Goal: Use online tool/utility: Utilize a website feature to perform a specific function

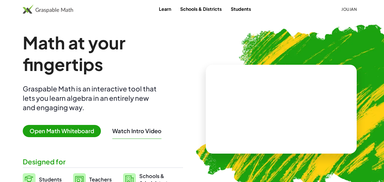
click at [67, 126] on span "Open Math Whiteboard" at bounding box center [62, 131] width 78 height 12
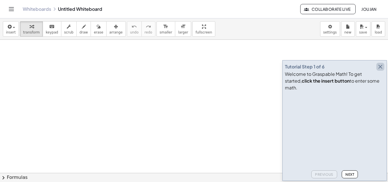
click at [379, 70] on icon "button" at bounding box center [380, 66] width 7 height 7
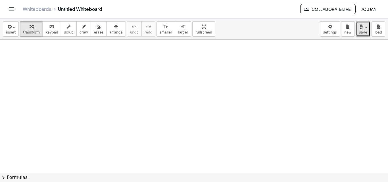
click at [361, 29] on icon "button" at bounding box center [361, 26] width 5 height 7
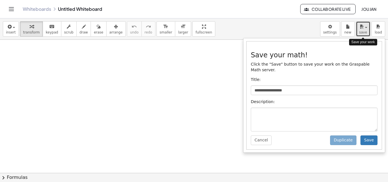
click at [361, 29] on icon "button" at bounding box center [361, 26] width 5 height 7
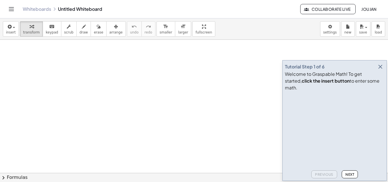
click at [382, 70] on icon "button" at bounding box center [380, 66] width 7 height 7
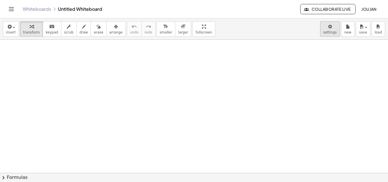
click at [337, 30] on body "Graspable Math Activities Whiteboards Classes Account v1.28.4 | Privacy policy …" at bounding box center [194, 91] width 388 height 182
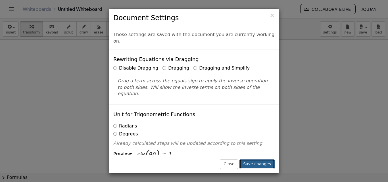
click at [268, 165] on button "Save changes" at bounding box center [257, 164] width 35 height 10
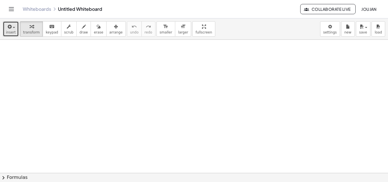
click at [9, 32] on span "insert" at bounding box center [11, 32] width 10 height 4
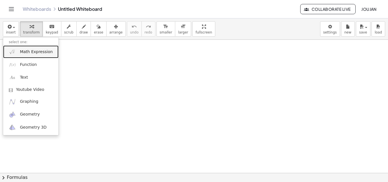
click at [21, 53] on span "Math Expression" at bounding box center [36, 52] width 33 height 6
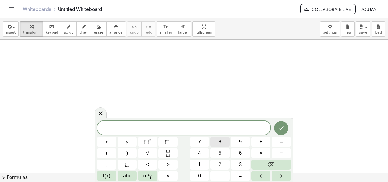
click at [221, 144] on span "8" at bounding box center [220, 142] width 3 height 8
click at [111, 142] on button "x" at bounding box center [106, 142] width 19 height 10
click at [260, 145] on span "+" at bounding box center [261, 142] width 3 height 8
click at [238, 144] on button "9" at bounding box center [240, 142] width 19 height 10
click at [278, 143] on button "–" at bounding box center [281, 142] width 19 height 10
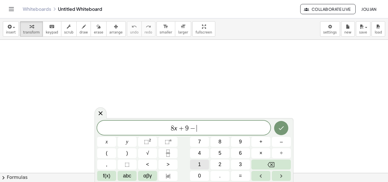
click at [199, 163] on span "1" at bounding box center [199, 165] width 3 height 8
click at [220, 162] on span "2" at bounding box center [220, 165] width 3 height 8
click at [109, 141] on button "x" at bounding box center [106, 142] width 19 height 10
click at [239, 175] on button "=" at bounding box center [240, 176] width 19 height 10
click at [198, 149] on button "4" at bounding box center [199, 153] width 19 height 10
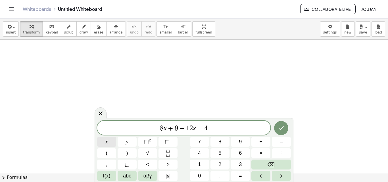
click at [112, 142] on button "x" at bounding box center [106, 142] width 19 height 10
click at [279, 145] on button "–" at bounding box center [281, 142] width 19 height 10
click at [196, 165] on button "1" at bounding box center [199, 165] width 19 height 10
click at [241, 160] on button "3" at bounding box center [240, 165] width 19 height 10
click at [278, 141] on button "–" at bounding box center [281, 142] width 19 height 10
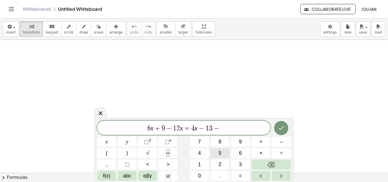
click at [226, 151] on button "5" at bounding box center [220, 153] width 19 height 10
click at [106, 141] on span "x" at bounding box center [107, 142] width 2 height 8
click at [284, 132] on button "Done" at bounding box center [281, 128] width 14 height 14
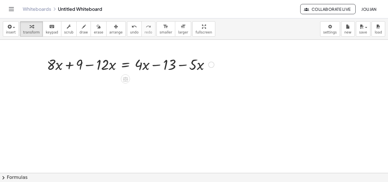
click at [155, 69] on div at bounding box center [130, 64] width 173 height 19
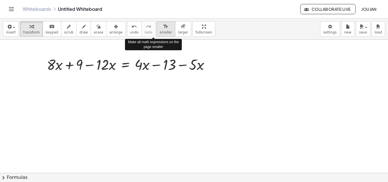
click at [160, 32] on span "smaller" at bounding box center [166, 32] width 13 height 4
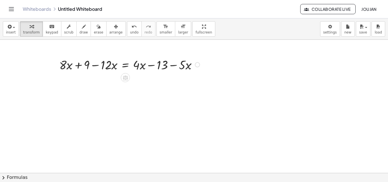
click at [162, 63] on div at bounding box center [131, 64] width 148 height 17
click at [157, 35] on button "format_size smaller" at bounding box center [166, 28] width 19 height 15
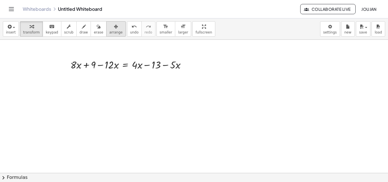
click at [109, 32] on span "arrange" at bounding box center [115, 32] width 13 height 4
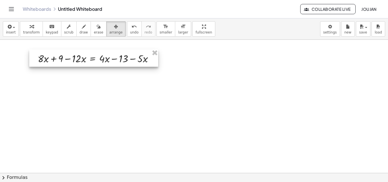
drag, startPoint x: 121, startPoint y: 64, endPoint x: 84, endPoint y: 57, distance: 37.0
click at [84, 57] on div at bounding box center [93, 57] width 129 height 17
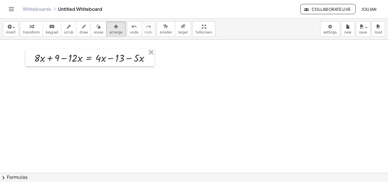
click at [28, 31] on span "transform" at bounding box center [31, 32] width 17 height 4
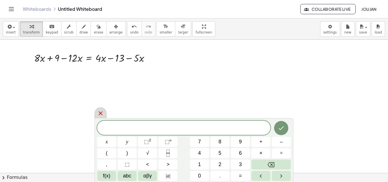
click at [102, 109] on div at bounding box center [101, 112] width 12 height 11
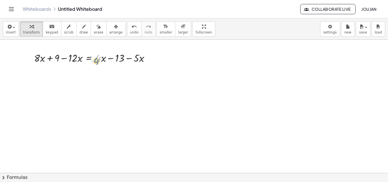
click at [99, 59] on div at bounding box center [94, 57] width 126 height 14
drag, startPoint x: 112, startPoint y: 58, endPoint x: 109, endPoint y: 59, distance: 3.3
click at [109, 59] on div at bounding box center [94, 57] width 126 height 14
drag, startPoint x: 119, startPoint y: 58, endPoint x: 93, endPoint y: 59, distance: 26.2
click at [93, 59] on div at bounding box center [94, 57] width 126 height 14
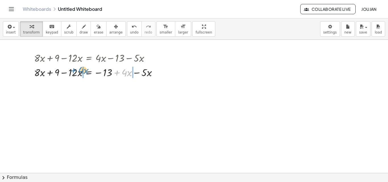
drag, startPoint x: 121, startPoint y: 72, endPoint x: 77, endPoint y: 70, distance: 43.6
click at [77, 70] on div at bounding box center [98, 72] width 134 height 14
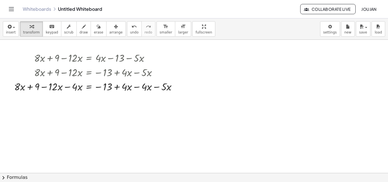
click at [2, 31] on div "insert select one: Math Expression Function Text Youtube Video Graphing Geometr…" at bounding box center [194, 28] width 388 height 21
click at [331, 28] on body "Graspable Math Activities Whiteboards Classes Account v1.28.4 | Privacy policy …" at bounding box center [194, 91] width 388 height 182
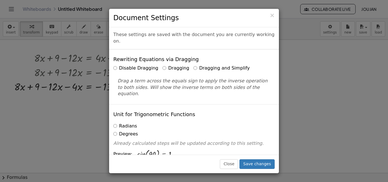
click at [165, 65] on label "Dragging" at bounding box center [176, 68] width 27 height 7
click at [256, 160] on button "Save changes" at bounding box center [257, 164] width 35 height 10
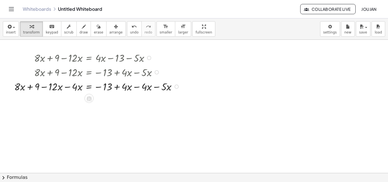
drag, startPoint x: 78, startPoint y: 88, endPoint x: 225, endPoint y: 86, distance: 147.6
drag, startPoint x: 167, startPoint y: 88, endPoint x: 134, endPoint y: 89, distance: 32.4
click at [174, 84] on div at bounding box center [97, 86] width 173 height 14
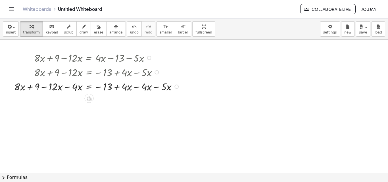
click at [176, 85] on div at bounding box center [177, 87] width 4 height 4
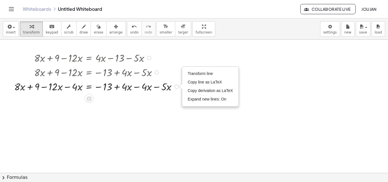
drag, startPoint x: 197, startPoint y: 102, endPoint x: 175, endPoint y: 94, distance: 23.6
click at [175, 94] on div "+ · 8 · x + 9 − · 12 · x = + · 4 · x − 13 − · 5 · x + · 8 · x + 9 − · 12 · x = …" at bounding box center [94, 72] width 176 height 46
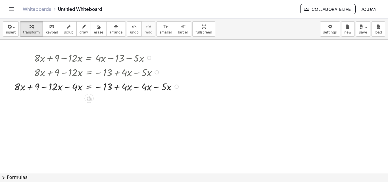
click at [174, 86] on div at bounding box center [97, 86] width 173 height 14
click at [176, 85] on div "Transform line Copy line as LaTeX Copy derivation as LaTeX Expand new lines: On" at bounding box center [177, 87] width 4 height 4
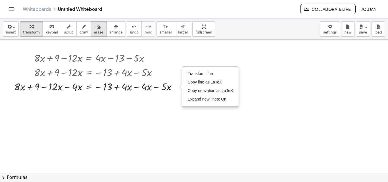
click at [96, 36] on button "erase" at bounding box center [99, 28] width 16 height 15
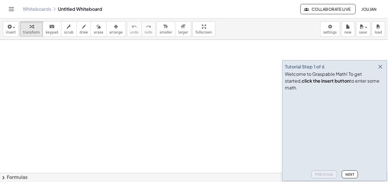
click at [384, 70] on icon "button" at bounding box center [380, 66] width 7 height 7
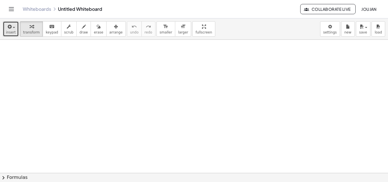
click at [7, 25] on icon "button" at bounding box center [9, 26] width 5 height 7
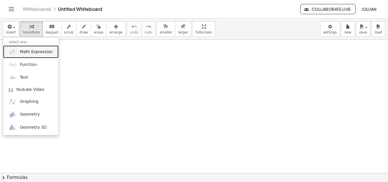
click at [28, 54] on span "Math Expression" at bounding box center [36, 52] width 33 height 6
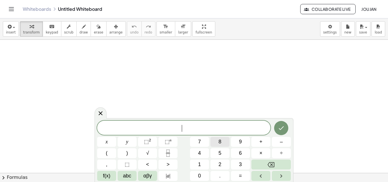
click at [227, 142] on button "8" at bounding box center [220, 142] width 19 height 10
click at [255, 149] on button "×" at bounding box center [261, 153] width 19 height 10
click at [266, 168] on button "Backspace" at bounding box center [272, 165] width 40 height 10
click at [261, 141] on span "+" at bounding box center [261, 142] width 3 height 8
click at [272, 159] on div "****** 8 + x y ⬚ 2 ⬚ n 7 8 9 + – ( ) √ 4 5 6 × ÷ , ⬚ < > 1 2 3 f(x) abc αβγ | a…" at bounding box center [194, 151] width 194 height 60
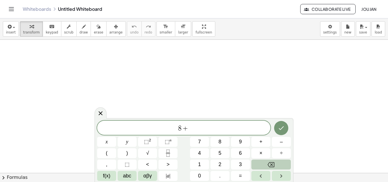
click at [267, 168] on button "Backspace" at bounding box center [272, 165] width 40 height 10
click at [110, 141] on button "x" at bounding box center [106, 142] width 19 height 10
click at [267, 143] on button "+" at bounding box center [261, 142] width 19 height 10
click at [241, 142] on span "9" at bounding box center [240, 142] width 3 height 8
click at [280, 142] on button "–" at bounding box center [281, 142] width 19 height 10
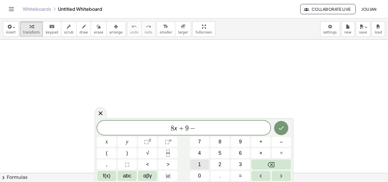
click at [204, 164] on button "1" at bounding box center [199, 165] width 19 height 10
click at [216, 163] on button "2" at bounding box center [220, 165] width 19 height 10
click at [266, 150] on button "×" at bounding box center [261, 153] width 19 height 10
click at [266, 164] on button "Backspace" at bounding box center [272, 165] width 40 height 10
click at [103, 142] on button "x" at bounding box center [106, 142] width 19 height 10
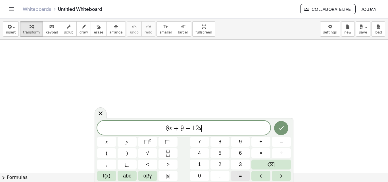
click at [238, 173] on button "=" at bounding box center [240, 176] width 19 height 10
click at [207, 153] on button "4" at bounding box center [199, 153] width 19 height 10
click at [105, 139] on button "x" at bounding box center [106, 142] width 19 height 10
click at [289, 139] on button "–" at bounding box center [281, 142] width 19 height 10
click at [198, 161] on button "1" at bounding box center [199, 165] width 19 height 10
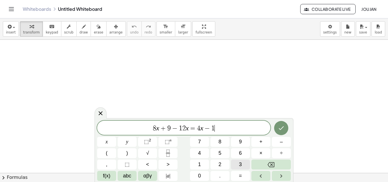
click at [241, 161] on button "3" at bounding box center [240, 165] width 19 height 10
click at [282, 142] on span "–" at bounding box center [281, 142] width 3 height 8
click at [226, 153] on button "5" at bounding box center [220, 153] width 19 height 10
click at [107, 141] on span "x" at bounding box center [107, 142] width 2 height 8
click at [285, 125] on icon "Done" at bounding box center [281, 128] width 7 height 7
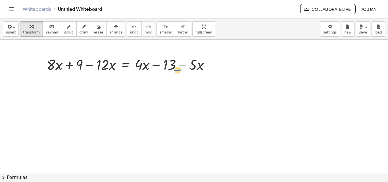
drag, startPoint x: 186, startPoint y: 65, endPoint x: 186, endPoint y: 69, distance: 3.2
click at [186, 69] on div at bounding box center [130, 64] width 173 height 19
click at [192, 65] on div at bounding box center [130, 64] width 173 height 19
drag, startPoint x: 199, startPoint y: 65, endPoint x: 196, endPoint y: 66, distance: 3.0
click at [196, 66] on div at bounding box center [130, 64] width 173 height 19
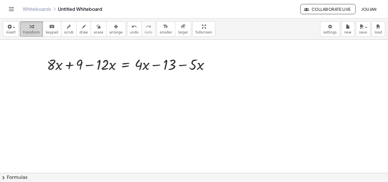
click at [36, 27] on button "transform" at bounding box center [31, 28] width 23 height 15
click at [325, 25] on body "Graspable Math Activities Whiteboards Classes Account v1.28.4 | Privacy policy …" at bounding box center [194, 91] width 388 height 182
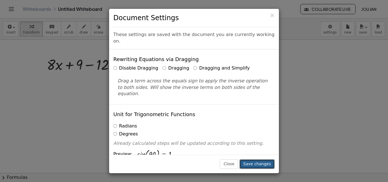
click at [257, 164] on button "Save changes" at bounding box center [257, 164] width 35 height 10
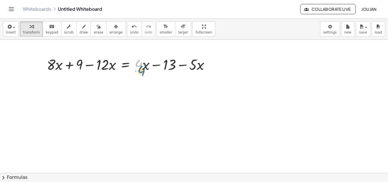
drag, startPoint x: 140, startPoint y: 65, endPoint x: 143, endPoint y: 69, distance: 4.4
click at [143, 69] on div at bounding box center [130, 64] width 173 height 19
drag, startPoint x: 185, startPoint y: 64, endPoint x: 190, endPoint y: 65, distance: 5.4
click at [190, 65] on div at bounding box center [130, 64] width 173 height 19
drag, startPoint x: 192, startPoint y: 65, endPoint x: 191, endPoint y: 68, distance: 3.1
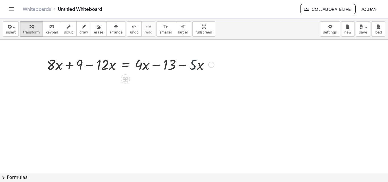
click at [191, 68] on div at bounding box center [130, 64] width 173 height 19
drag, startPoint x: 192, startPoint y: 67, endPoint x: 195, endPoint y: 68, distance: 2.9
click at [195, 68] on div at bounding box center [130, 64] width 173 height 19
drag, startPoint x: 68, startPoint y: 64, endPoint x: 131, endPoint y: 64, distance: 63.1
click at [131, 64] on div at bounding box center [130, 64] width 173 height 19
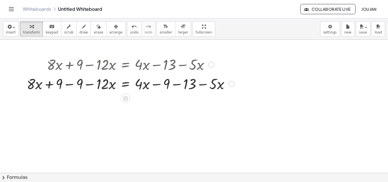
click at [81, 81] on div at bounding box center [130, 83] width 213 height 19
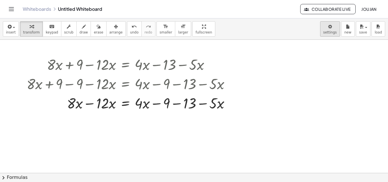
click at [335, 29] on body "Graspable Math Activities Whiteboards Classes Account v1.28.4 | Privacy policy …" at bounding box center [194, 91] width 388 height 182
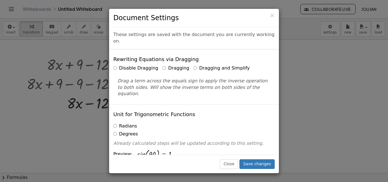
click at [194, 65] on label "Dragging and Simplify" at bounding box center [222, 68] width 56 height 7
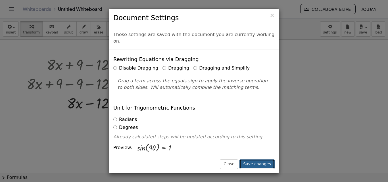
click at [263, 164] on button "Save changes" at bounding box center [257, 164] width 35 height 10
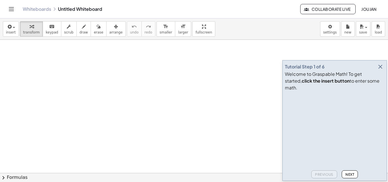
click at [383, 70] on icon "button" at bounding box center [380, 66] width 7 height 7
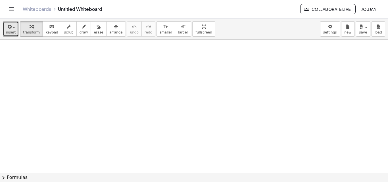
click at [5, 27] on button "insert" at bounding box center [11, 28] width 16 height 15
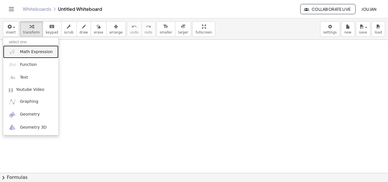
click at [24, 48] on link "Math Expression" at bounding box center [30, 51] width 55 height 13
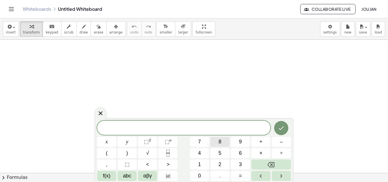
click at [226, 142] on button "8" at bounding box center [220, 142] width 19 height 10
click at [107, 142] on span "x" at bounding box center [107, 142] width 2 height 8
click at [259, 141] on button "+" at bounding box center [261, 142] width 19 height 10
click at [244, 143] on button "9" at bounding box center [240, 142] width 19 height 10
click at [277, 144] on button "–" at bounding box center [281, 142] width 19 height 10
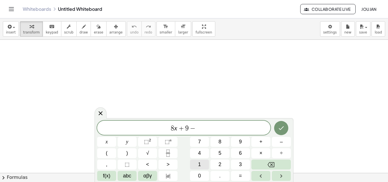
click at [200, 163] on span "1" at bounding box center [199, 165] width 3 height 8
click at [212, 162] on button "2" at bounding box center [220, 165] width 19 height 10
click at [240, 175] on span "=" at bounding box center [240, 176] width 3 height 8
click at [200, 151] on span "4" at bounding box center [199, 154] width 3 height 8
click at [107, 143] on span "x" at bounding box center [107, 142] width 2 height 8
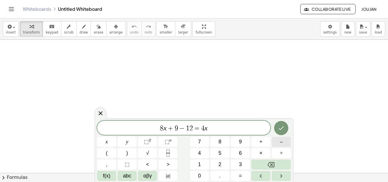
click at [277, 143] on button "–" at bounding box center [281, 142] width 19 height 10
click at [199, 161] on span "1" at bounding box center [199, 165] width 3 height 8
click at [243, 162] on button "3" at bounding box center [240, 165] width 19 height 10
click at [276, 144] on button "–" at bounding box center [281, 142] width 19 height 10
click at [219, 151] on span "5" at bounding box center [220, 154] width 3 height 8
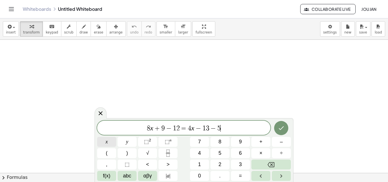
click at [112, 139] on button "x" at bounding box center [106, 142] width 19 height 10
click at [279, 127] on icon "Done" at bounding box center [281, 128] width 7 height 7
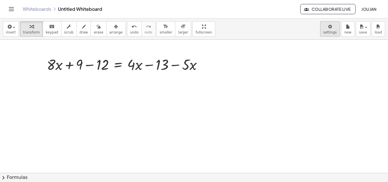
click at [336, 30] on body "Graspable Math Activities Whiteboards Classes Account v1.28.4 | Privacy policy …" at bounding box center [194, 91] width 388 height 182
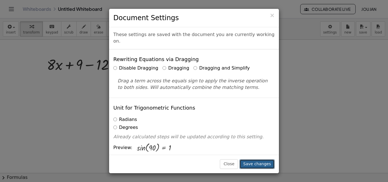
click at [268, 161] on button "Save changes" at bounding box center [257, 164] width 35 height 10
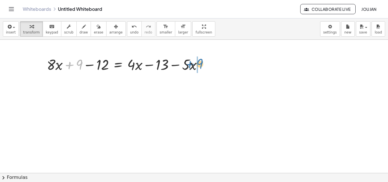
drag, startPoint x: 67, startPoint y: 64, endPoint x: 190, endPoint y: 63, distance: 123.7
click at [190, 63] on div at bounding box center [127, 64] width 166 height 19
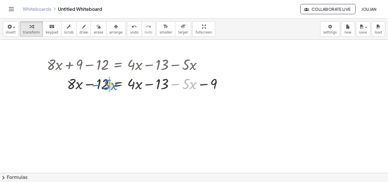
drag, startPoint x: 179, startPoint y: 84, endPoint x: 100, endPoint y: 84, distance: 79.3
click at [100, 84] on div at bounding box center [137, 83] width 186 height 19
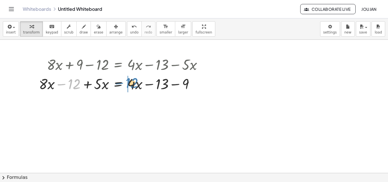
drag, startPoint x: 64, startPoint y: 85, endPoint x: 122, endPoint y: 84, distance: 57.7
click at [122, 84] on div at bounding box center [123, 83] width 174 height 19
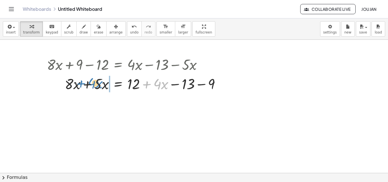
drag, startPoint x: 148, startPoint y: 83, endPoint x: 83, endPoint y: 81, distance: 65.1
click at [83, 81] on div at bounding box center [136, 83] width 184 height 19
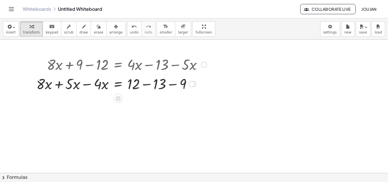
click at [56, 83] on div at bounding box center [122, 83] width 176 height 19
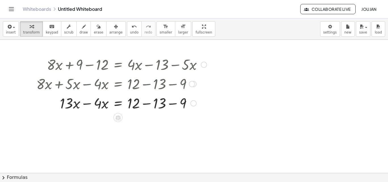
click at [91, 103] on div at bounding box center [122, 102] width 176 height 19
click at [147, 105] on div at bounding box center [122, 102] width 176 height 19
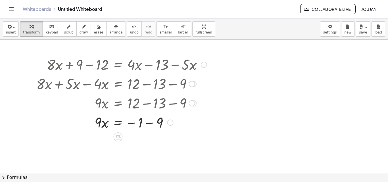
click at [150, 122] on div at bounding box center [122, 122] width 176 height 19
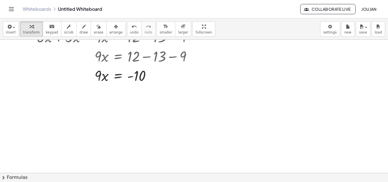
scroll to position [57, 0]
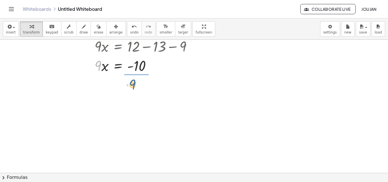
drag, startPoint x: 99, startPoint y: 65, endPoint x: 136, endPoint y: 80, distance: 40.7
click at [140, 89] on div at bounding box center [122, 89] width 176 height 28
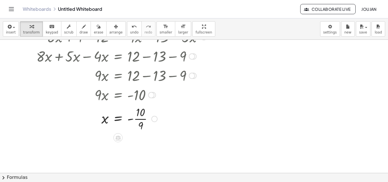
scroll to position [0, 0]
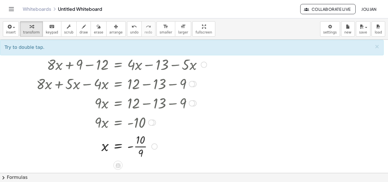
drag, startPoint x: 205, startPoint y: 64, endPoint x: 196, endPoint y: 130, distance: 66.3
click at [196, 130] on div at bounding box center [118, 122] width 182 height 19
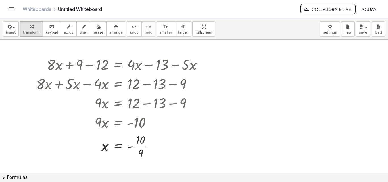
drag, startPoint x: 185, startPoint y: 60, endPoint x: 336, endPoint y: 113, distance: 160.8
click at [336, 113] on div at bounding box center [194, 173] width 388 height 267
click at [112, 28] on div "button" at bounding box center [115, 26] width 13 height 7
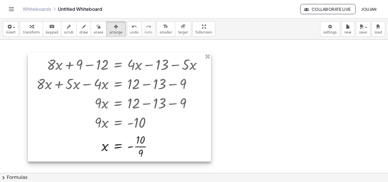
click at [202, 65] on div at bounding box center [119, 107] width 183 height 109
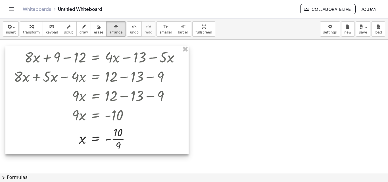
drag, startPoint x: 202, startPoint y: 65, endPoint x: 180, endPoint y: 58, distance: 23.6
click at [180, 58] on div at bounding box center [96, 100] width 183 height 109
drag, startPoint x: 180, startPoint y: 57, endPoint x: 159, endPoint y: 63, distance: 21.0
click at [160, 64] on div at bounding box center [96, 100] width 183 height 109
click at [212, 63] on div at bounding box center [194, 173] width 388 height 267
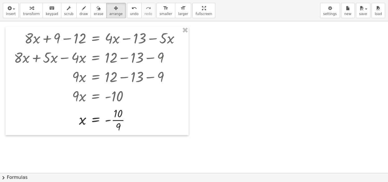
click at [189, 56] on div "insert select one: Math Expression Function Text Youtube Video Graphing Geometr…" at bounding box center [194, 91] width 388 height 182
drag, startPoint x: 185, startPoint y: 6, endPoint x: 185, endPoint y: -19, distance: 24.7
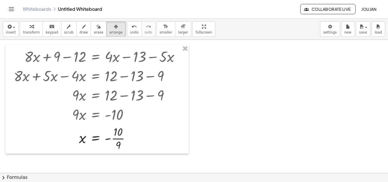
click at [185, 0] on html "Graspable Math Activities Whiteboards Classes Account v1.28.4 | Privacy policy …" at bounding box center [194, 91] width 388 height 182
click at [46, 28] on div "keyboard" at bounding box center [52, 26] width 13 height 7
click at [38, 27] on button "transform" at bounding box center [31, 28] width 23 height 15
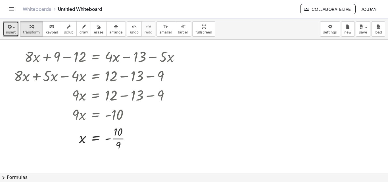
click at [11, 27] on icon "button" at bounding box center [9, 26] width 5 height 7
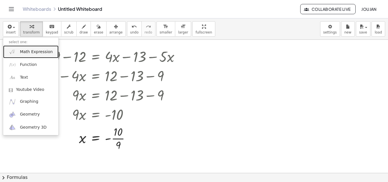
click at [26, 53] on span "Math Expression" at bounding box center [36, 52] width 33 height 6
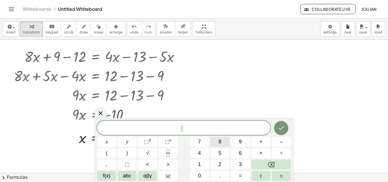
click at [222, 142] on button "8" at bounding box center [220, 142] width 19 height 10
click at [109, 138] on button "x" at bounding box center [106, 142] width 19 height 10
click at [266, 142] on button "+" at bounding box center [261, 142] width 19 height 10
click at [237, 141] on button "9" at bounding box center [240, 142] width 19 height 10
click at [338, 25] on body "Graspable Math Activities Whiteboards Classes Account v1.28.4 | Privacy policy …" at bounding box center [194, 91] width 388 height 182
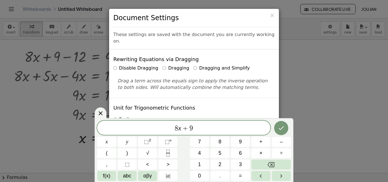
click at [275, 15] on div "× Document Settings" at bounding box center [194, 18] width 170 height 18
click at [274, 16] on span "×" at bounding box center [272, 15] width 5 height 7
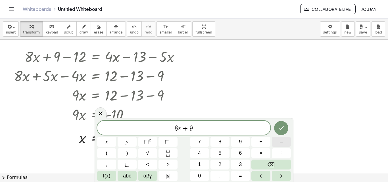
click at [279, 145] on button "–" at bounding box center [281, 142] width 19 height 10
click at [208, 161] on button "1" at bounding box center [199, 165] width 19 height 10
click at [217, 163] on button "2" at bounding box center [220, 165] width 19 height 10
click at [247, 175] on button "=" at bounding box center [240, 176] width 19 height 10
click at [201, 153] on button "4" at bounding box center [199, 153] width 19 height 10
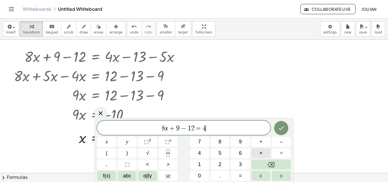
click at [263, 152] on button "×" at bounding box center [261, 153] width 19 height 10
click at [268, 167] on icon "Backspace" at bounding box center [271, 164] width 7 height 7
click at [115, 140] on button "x" at bounding box center [106, 142] width 19 height 10
click at [277, 142] on button "–" at bounding box center [281, 142] width 19 height 10
click at [198, 163] on span "1" at bounding box center [199, 165] width 3 height 8
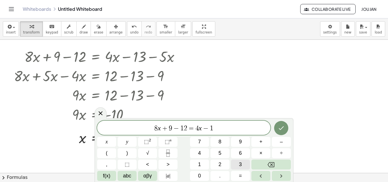
click at [239, 161] on button "3" at bounding box center [240, 165] width 19 height 10
click at [284, 143] on button "–" at bounding box center [281, 142] width 19 height 10
click at [223, 153] on button "5" at bounding box center [220, 153] width 19 height 10
click at [111, 138] on button "x" at bounding box center [106, 142] width 19 height 10
click at [276, 127] on button "Done" at bounding box center [281, 128] width 14 height 14
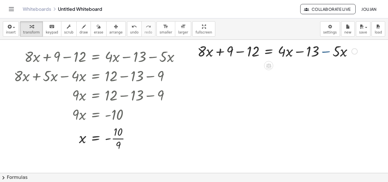
drag, startPoint x: 328, startPoint y: 51, endPoint x: 325, endPoint y: 54, distance: 4.4
click at [325, 54] on div at bounding box center [278, 50] width 166 height 19
click at [336, 55] on div at bounding box center [278, 50] width 166 height 19
drag, startPoint x: 329, startPoint y: 52, endPoint x: 188, endPoint y: 48, distance: 141.1
click at [188, 48] on div "+ · 8 · x + 9 − 12 = + · 4 · x − 13 − · 5 · x + · 8 · x − 12 = + · 4 · x − 13 −…" at bounding box center [194, 173] width 388 height 267
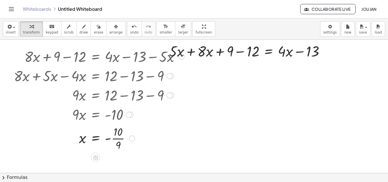
click at [149, 68] on div at bounding box center [99, 75] width 176 height 19
click at [122, 52] on div at bounding box center [99, 56] width 176 height 19
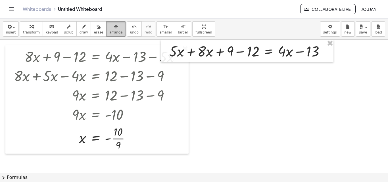
click at [109, 33] on span "arrange" at bounding box center [115, 32] width 13 height 4
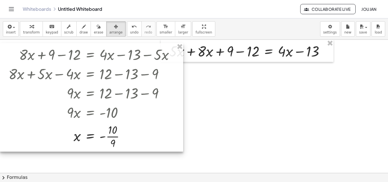
drag, startPoint x: 121, startPoint y: 83, endPoint x: 93, endPoint y: 81, distance: 27.9
click at [93, 81] on div at bounding box center [91, 97] width 183 height 109
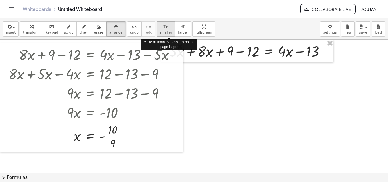
click at [160, 30] on button "format_size smaller" at bounding box center [166, 28] width 19 height 15
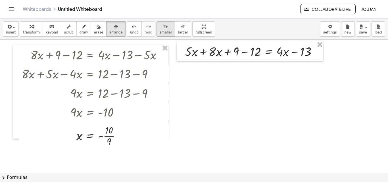
click at [160, 30] on button "format_size smaller" at bounding box center [166, 28] width 19 height 15
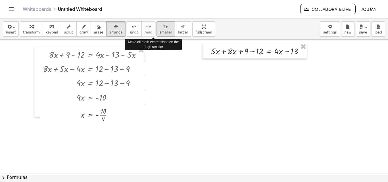
click at [160, 30] on button "format_size smaller" at bounding box center [166, 28] width 19 height 15
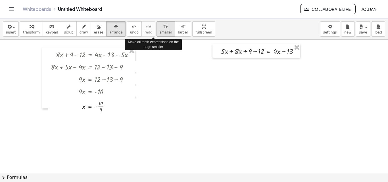
click at [160, 30] on button "format_size smaller" at bounding box center [166, 28] width 19 height 15
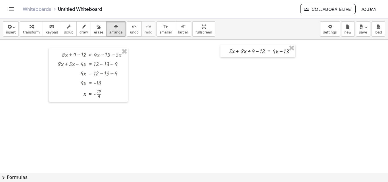
click at [249, 67] on div at bounding box center [194, 173] width 388 height 267
click at [256, 53] on div at bounding box center [258, 51] width 75 height 12
click at [175, 26] on button "format_size larger" at bounding box center [183, 28] width 16 height 15
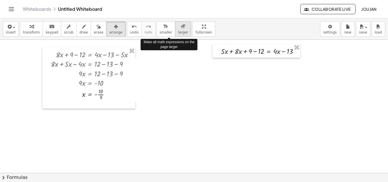
click at [178, 26] on div "format_size" at bounding box center [183, 26] width 10 height 7
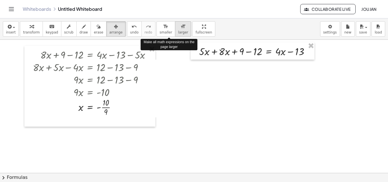
click at [178, 26] on div "format_size" at bounding box center [183, 26] width 10 height 7
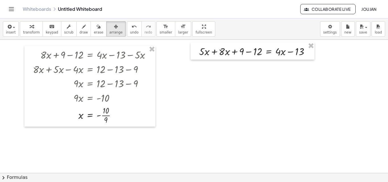
click at [197, 87] on div at bounding box center [194, 173] width 388 height 267
click at [32, 23] on div "button" at bounding box center [31, 26] width 17 height 7
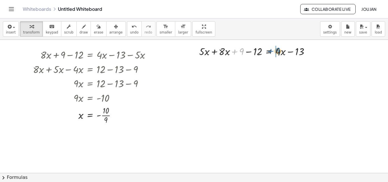
drag, startPoint x: 236, startPoint y: 51, endPoint x: 272, endPoint y: 50, distance: 36.1
click at [272, 50] on div at bounding box center [256, 51] width 121 height 14
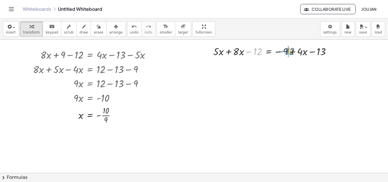
drag, startPoint x: 251, startPoint y: 50, endPoint x: 284, endPoint y: 50, distance: 32.4
click at [284, 50] on div at bounding box center [275, 51] width 128 height 14
click at [316, 54] on div at bounding box center [293, 51] width 128 height 14
click at [318, 51] on div at bounding box center [293, 51] width 128 height 14
click at [312, 51] on div at bounding box center [293, 51] width 128 height 14
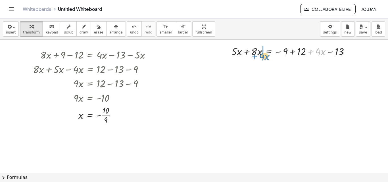
drag, startPoint x: 312, startPoint y: 51, endPoint x: 256, endPoint y: 55, distance: 55.8
click at [256, 55] on div at bounding box center [293, 51] width 128 height 14
click at [227, 51] on div at bounding box center [273, 51] width 128 height 14
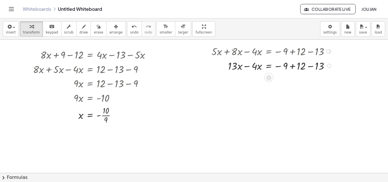
click at [247, 65] on div at bounding box center [273, 65] width 128 height 14
click at [310, 66] on div at bounding box center [273, 65] width 128 height 14
click at [290, 80] on div at bounding box center [273, 79] width 128 height 14
drag, startPoint x: 254, startPoint y: 81, endPoint x: 290, endPoint y: 90, distance: 37.2
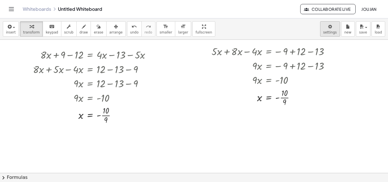
click at [328, 33] on body "Graspable Math Activities Whiteboards Classes Account v1.28.4 | Privacy policy …" at bounding box center [194, 91] width 388 height 182
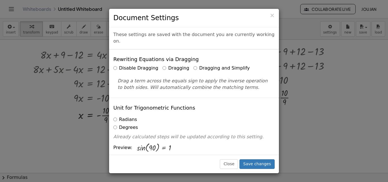
click at [167, 65] on label "Dragging" at bounding box center [176, 68] width 27 height 7
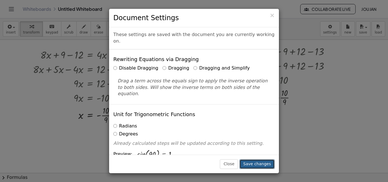
click at [260, 161] on button "Save changes" at bounding box center [257, 164] width 35 height 10
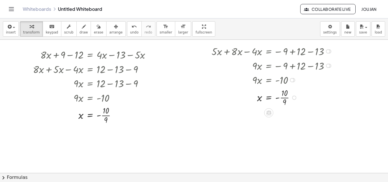
click at [331, 51] on div at bounding box center [329, 51] width 4 height 4
drag, startPoint x: 331, startPoint y: 51, endPoint x: 340, endPoint y: 60, distance: 13.1
click at [340, 60] on div at bounding box center [194, 173] width 388 height 267
click at [315, 51] on div at bounding box center [273, 51] width 128 height 14
drag, startPoint x: 327, startPoint y: 50, endPoint x: 261, endPoint y: 140, distance: 111.2
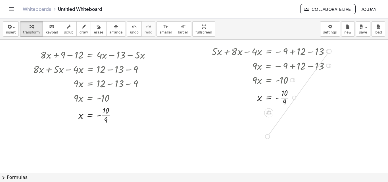
click at [261, 140] on div "+ · 8 · x + 9 − 12 = + · 4 · x − 13 − · 5 · x + · 8 · x − 12 = + · 4 · x − 13 −…" at bounding box center [194, 173] width 388 height 267
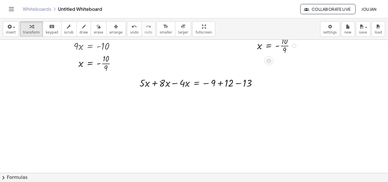
scroll to position [57, 0]
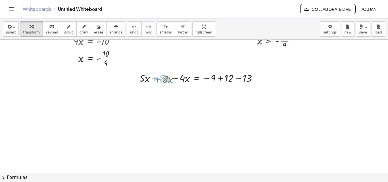
drag, startPoint x: 154, startPoint y: 79, endPoint x: 156, endPoint y: 80, distance: 3.1
click at [156, 80] on div at bounding box center [201, 78] width 128 height 14
drag, startPoint x: 208, startPoint y: 78, endPoint x: 205, endPoint y: 80, distance: 3.7
click at [205, 80] on div at bounding box center [201, 78] width 128 height 14
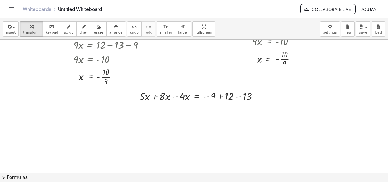
scroll to position [0, 0]
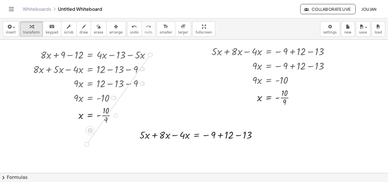
drag, startPoint x: 152, startPoint y: 54, endPoint x: 89, endPoint y: 146, distance: 111.5
click at [89, 146] on div "+ · 8 · x + 9 − 12 = + · 4 · x − 13 − · 5 · x + · 8 · x − 12 = + · 4 · x − 13 −…" at bounding box center [194, 173] width 388 height 267
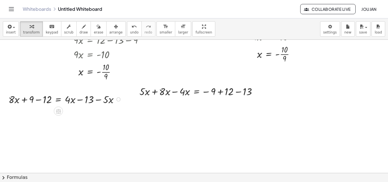
scroll to position [57, 0]
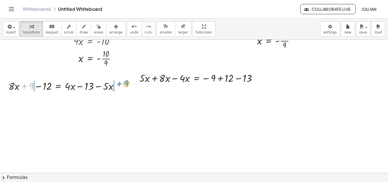
drag, startPoint x: 25, startPoint y: 87, endPoint x: 120, endPoint y: 85, distance: 95.3
click at [120, 85] on div at bounding box center [66, 85] width 121 height 14
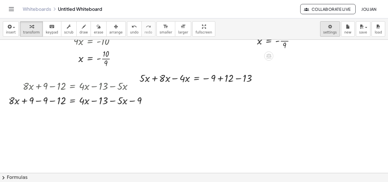
click at [333, 31] on body "Graspable Math Activities Whiteboards Classes Account v1.28.4 | Privacy policy …" at bounding box center [194, 91] width 388 height 182
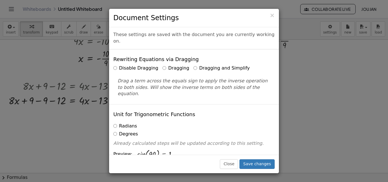
click at [123, 65] on label "Disable Dragging" at bounding box center [135, 68] width 45 height 7
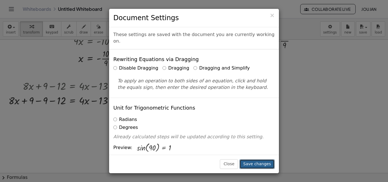
click at [264, 163] on button "Save changes" at bounding box center [257, 164] width 35 height 10
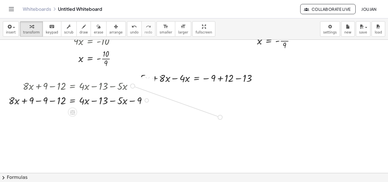
drag, startPoint x: 133, startPoint y: 85, endPoint x: 224, endPoint y: 117, distance: 96.5
click at [224, 117] on div "+ · 8 · x + 9 − 12 = + · 4 · x − 13 − · 5 · x + · 8 · x − 12 = + · 4 · x − 13 −…" at bounding box center [194, 116] width 388 height 267
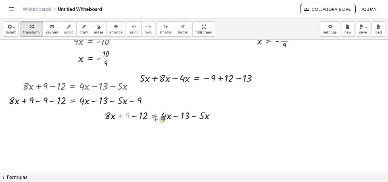
drag, startPoint x: 121, startPoint y: 115, endPoint x: 156, endPoint y: 118, distance: 35.1
click at [156, 118] on div at bounding box center [162, 115] width 121 height 14
drag, startPoint x: 121, startPoint y: 114, endPoint x: 155, endPoint y: 115, distance: 34.7
click at [155, 115] on div at bounding box center [162, 115] width 121 height 14
drag, startPoint x: 121, startPoint y: 116, endPoint x: 163, endPoint y: 116, distance: 41.5
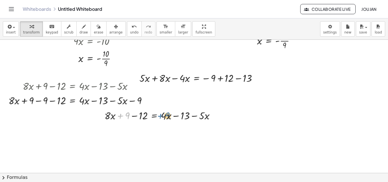
click at [163, 116] on div at bounding box center [162, 115] width 121 height 14
click at [178, 118] on div at bounding box center [162, 115] width 121 height 14
click at [176, 116] on div at bounding box center [162, 115] width 121 height 14
click at [192, 117] on div at bounding box center [162, 115] width 121 height 14
click at [194, 116] on div at bounding box center [162, 115] width 121 height 14
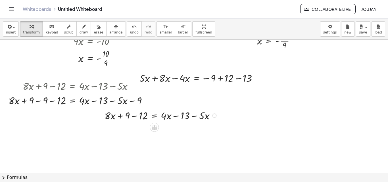
click at [179, 116] on div at bounding box center [162, 115] width 121 height 14
drag, startPoint x: 196, startPoint y: 115, endPoint x: 91, endPoint y: 114, distance: 105.5
click at [91, 114] on div "+ · 8 · x + 9 − 12 = + · 4 · x − 13 − · 5 · x + · 8 · x − 12 = + · 4 · x − 13 −…" at bounding box center [194, 116] width 388 height 267
click at [331, 26] on body "Graspable Math Activities Whiteboards Classes Account v1.28.4 | Privacy policy …" at bounding box center [194, 91] width 388 height 182
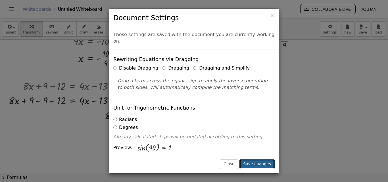
click at [263, 164] on button "Save changes" at bounding box center [257, 164] width 35 height 10
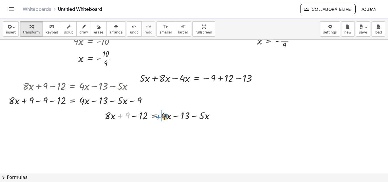
drag, startPoint x: 121, startPoint y: 115, endPoint x: 158, endPoint y: 116, distance: 37.2
click at [158, 116] on div at bounding box center [162, 115] width 121 height 14
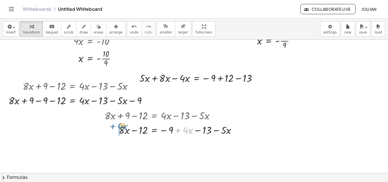
drag, startPoint x: 179, startPoint y: 130, endPoint x: 113, endPoint y: 127, distance: 66.3
click at [113, 127] on div at bounding box center [173, 130] width 142 height 14
drag, startPoint x: 134, startPoint y: 132, endPoint x: 173, endPoint y: 132, distance: 39.8
click at [173, 132] on div at bounding box center [155, 130] width 136 height 14
drag, startPoint x: 215, startPoint y: 130, endPoint x: 127, endPoint y: 130, distance: 88.1
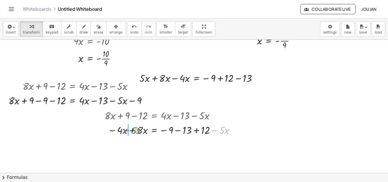
click at [127, 130] on div at bounding box center [171, 130] width 139 height 14
click at [130, 131] on div at bounding box center [153, 130] width 137 height 14
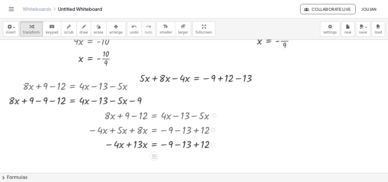
click at [126, 145] on div at bounding box center [153, 144] width 137 height 14
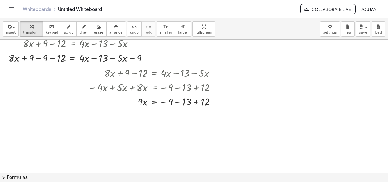
scroll to position [114, 0]
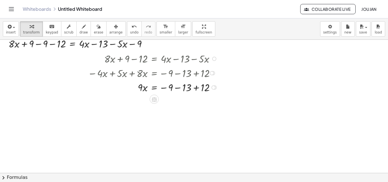
click at [174, 89] on div at bounding box center [154, 87] width 138 height 14
click at [185, 103] on div at bounding box center [154, 101] width 138 height 14
drag, startPoint x: 136, startPoint y: 102, endPoint x: 172, endPoint y: 111, distance: 37.4
click at [172, 111] on div "+ · 8 · x + 9 − 12 = + · 4 · x − 13 − · 5 · x + · 8 · x − 12 = + · 4 · x − 13 −…" at bounding box center [194, 59] width 388 height 267
click at [170, 116] on div at bounding box center [154, 119] width 138 height 21
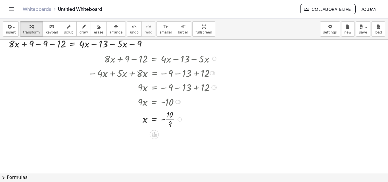
click at [169, 117] on div at bounding box center [154, 119] width 138 height 21
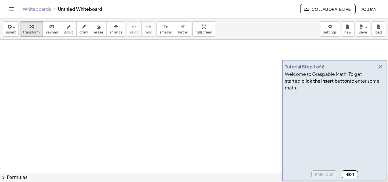
click at [384, 70] on icon "button" at bounding box center [380, 66] width 7 height 7
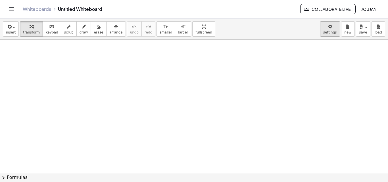
click at [339, 22] on body "Graspable Math Activities Whiteboards Classes Account v1.28.4 | Privacy policy …" at bounding box center [194, 91] width 388 height 182
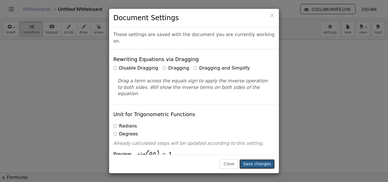
drag, startPoint x: 250, startPoint y: 161, endPoint x: 251, endPoint y: 159, distance: 3.0
click at [250, 161] on button "Save changes" at bounding box center [257, 164] width 35 height 10
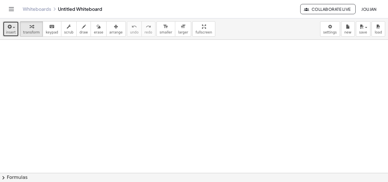
click at [13, 24] on div "button" at bounding box center [11, 26] width 10 height 7
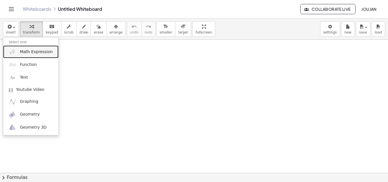
click at [20, 52] on link "Math Expression" at bounding box center [30, 51] width 55 height 13
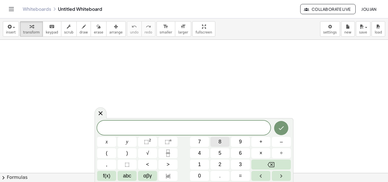
click at [229, 139] on button "8" at bounding box center [220, 142] width 19 height 10
click at [108, 141] on span "x" at bounding box center [107, 142] width 2 height 8
click at [264, 143] on button "+" at bounding box center [261, 142] width 19 height 10
click at [239, 143] on button "9" at bounding box center [240, 142] width 19 height 10
click at [281, 145] on span "–" at bounding box center [281, 142] width 3 height 8
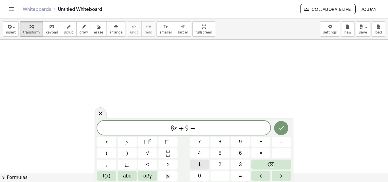
click at [203, 165] on button "1" at bounding box center [199, 165] width 19 height 10
click at [223, 164] on button "2" at bounding box center [220, 165] width 19 height 10
click at [108, 140] on span "x" at bounding box center [107, 142] width 2 height 8
click at [241, 173] on span "=" at bounding box center [240, 176] width 3 height 8
click at [205, 154] on button "4" at bounding box center [199, 153] width 19 height 10
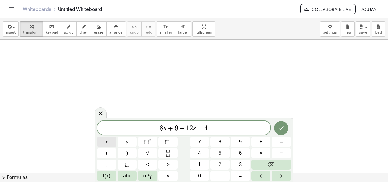
click at [112, 142] on button "x" at bounding box center [106, 142] width 19 height 10
click at [281, 145] on span "–" at bounding box center [281, 142] width 3 height 8
click at [196, 162] on button "1" at bounding box center [199, 165] width 19 height 10
click at [236, 162] on button "3" at bounding box center [240, 165] width 19 height 10
click at [281, 142] on span "–" at bounding box center [281, 142] width 3 height 8
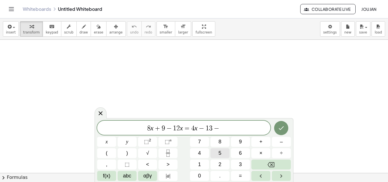
click at [226, 152] on button "5" at bounding box center [220, 153] width 19 height 10
click at [111, 140] on button "x" at bounding box center [106, 142] width 19 height 10
click at [280, 129] on icon "Done" at bounding box center [281, 129] width 5 height 4
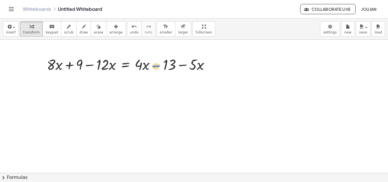
click at [160, 66] on div at bounding box center [130, 64] width 173 height 19
drag, startPoint x: 186, startPoint y: 65, endPoint x: 35, endPoint y: 58, distance: 150.6
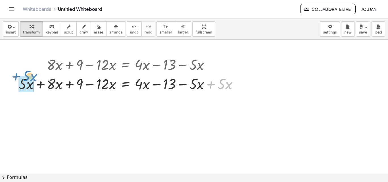
drag, startPoint x: 209, startPoint y: 84, endPoint x: 14, endPoint y: 76, distance: 195.4
click at [14, 76] on div "+ · 8 · x + 9 − · 12 · x = + · 4 · x − 13 − · 5 · x + · 5 · x + · 8 · x + 9 − ·…" at bounding box center [128, 74] width 237 height 42
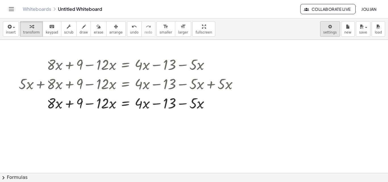
click at [337, 30] on body "Graspable Math Activities Whiteboards Classes Account v1.28.4 | Privacy policy …" at bounding box center [194, 91] width 388 height 182
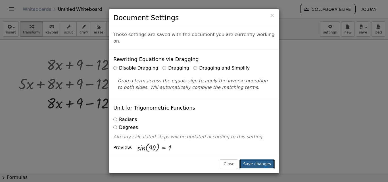
click at [258, 161] on button "Save changes" at bounding box center [257, 164] width 35 height 10
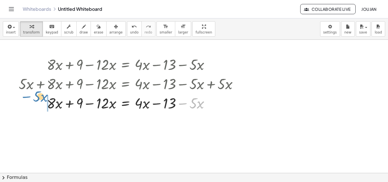
drag, startPoint x: 181, startPoint y: 104, endPoint x: 24, endPoint y: 97, distance: 157.1
click at [24, 97] on div at bounding box center [130, 102] width 229 height 19
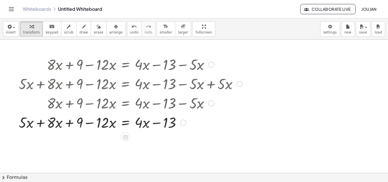
scroll to position [28, 0]
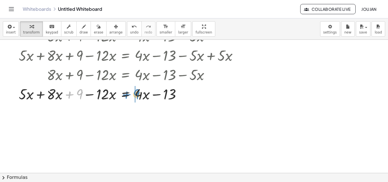
drag, startPoint x: 67, startPoint y: 94, endPoint x: 124, endPoint y: 94, distance: 57.4
click at [124, 94] on div at bounding box center [130, 93] width 229 height 19
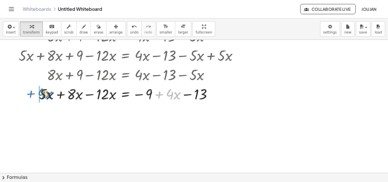
drag, startPoint x: 160, startPoint y: 97, endPoint x: 32, endPoint y: 92, distance: 128.3
click at [32, 92] on div at bounding box center [130, 93] width 229 height 19
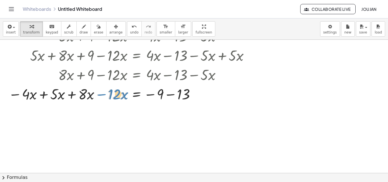
click at [103, 93] on div at bounding box center [131, 93] width 251 height 19
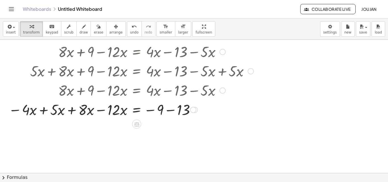
scroll to position [0, 0]
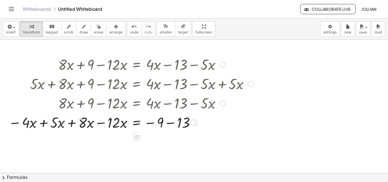
click at [171, 121] on div at bounding box center [131, 122] width 251 height 19
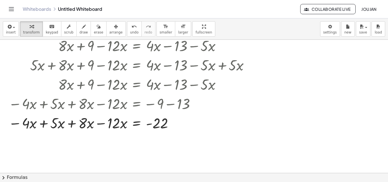
scroll to position [57, 0]
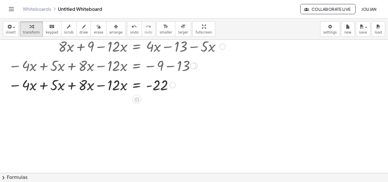
click at [48, 84] on div at bounding box center [131, 84] width 251 height 19
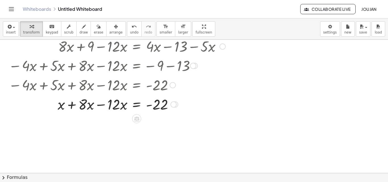
click at [70, 104] on div at bounding box center [131, 103] width 251 height 19
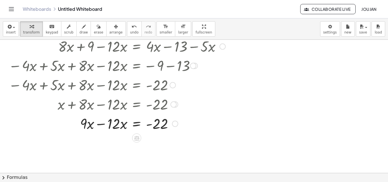
click at [102, 123] on div at bounding box center [131, 123] width 251 height 19
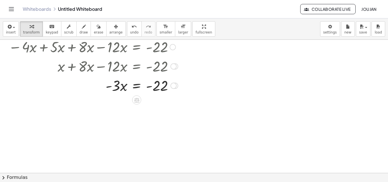
scroll to position [85, 0]
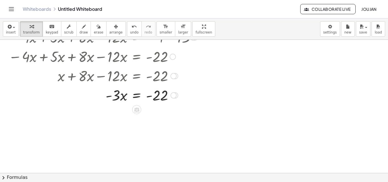
click at [113, 97] on div at bounding box center [131, 94] width 251 height 19
click at [111, 96] on div at bounding box center [131, 94] width 251 height 19
drag, startPoint x: 116, startPoint y: 94, endPoint x: 160, endPoint y: 114, distance: 48.5
click at [161, 119] on div at bounding box center [131, 119] width 251 height 28
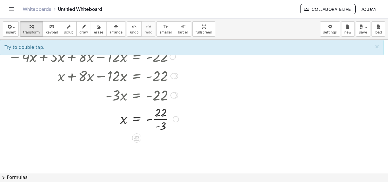
click at [159, 126] on div at bounding box center [131, 119] width 251 height 28
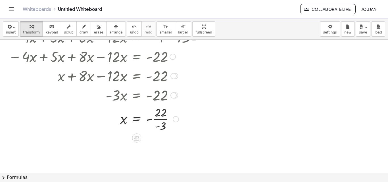
click at [158, 126] on div at bounding box center [131, 119] width 251 height 28
drag, startPoint x: 158, startPoint y: 126, endPoint x: 151, endPoint y: 123, distance: 7.7
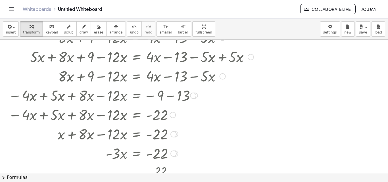
scroll to position [0, 0]
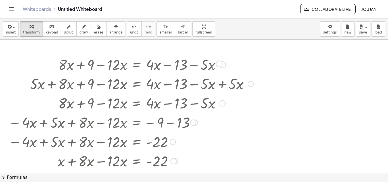
click at [224, 64] on div at bounding box center [223, 65] width 6 height 6
click at [106, 31] on button "arrange" at bounding box center [116, 28] width 20 height 15
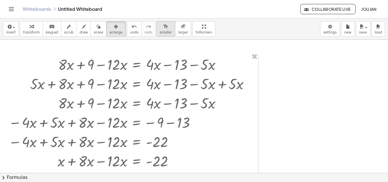
click at [160, 32] on span "smaller" at bounding box center [166, 32] width 13 height 4
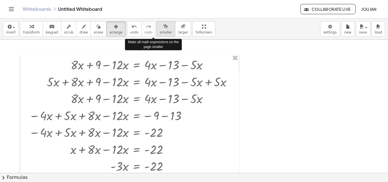
click at [160, 32] on span "smaller" at bounding box center [166, 32] width 13 height 4
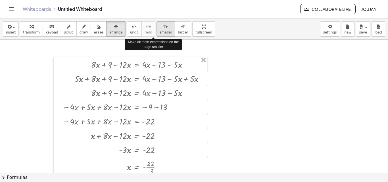
click at [160, 32] on span "smaller" at bounding box center [166, 32] width 13 height 4
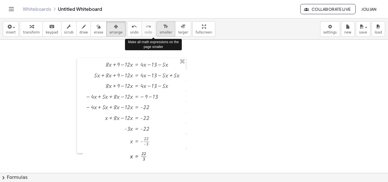
click at [160, 32] on span "smaller" at bounding box center [166, 32] width 13 height 4
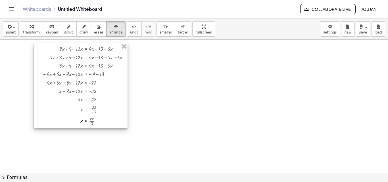
drag, startPoint x: 139, startPoint y: 105, endPoint x: 85, endPoint y: 90, distance: 56.8
click at [85, 90] on div at bounding box center [81, 85] width 94 height 85
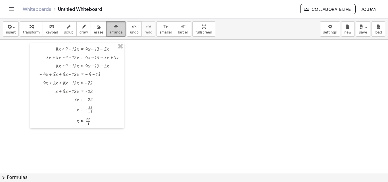
click at [109, 31] on span "arrange" at bounding box center [115, 32] width 13 height 4
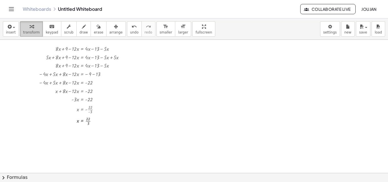
click at [34, 32] on span "transform" at bounding box center [31, 32] width 17 height 4
drag, startPoint x: 111, startPoint y: 48, endPoint x: 169, endPoint y: 50, distance: 58.0
click at [169, 50] on div "+ · 8 · x + 9 − · 12 · x = + · 4 · x − 13 − · 5 · x + · 5 · x + · 8 · x + 9 − ·…" at bounding box center [194, 173] width 388 height 267
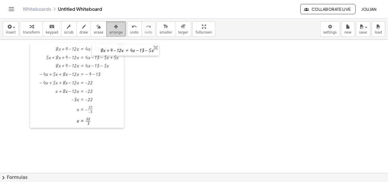
click at [109, 30] on div "button" at bounding box center [115, 26] width 13 height 7
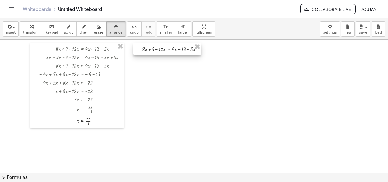
drag, startPoint x: 128, startPoint y: 51, endPoint x: 170, endPoint y: 49, distance: 41.8
click at [170, 49] on div at bounding box center [167, 48] width 67 height 11
click at [196, 62] on div at bounding box center [194, 173] width 388 height 267
click at [30, 27] on icon "button" at bounding box center [32, 26] width 4 height 7
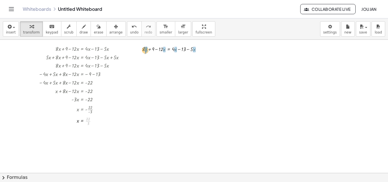
drag, startPoint x: 88, startPoint y: 121, endPoint x: 146, endPoint y: 50, distance: 91.4
click at [138, 59] on div at bounding box center [174, 59] width 86 height 12
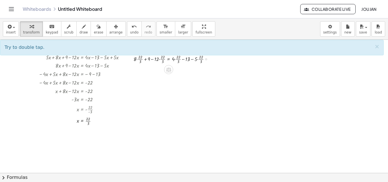
click at [137, 60] on div at bounding box center [174, 59] width 86 height 12
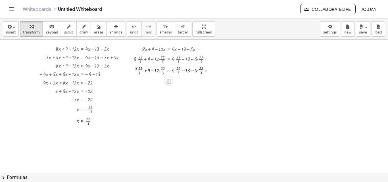
click at [159, 70] on div at bounding box center [174, 71] width 86 height 12
click at [159, 71] on div at bounding box center [174, 71] width 86 height 12
click at [174, 70] on div at bounding box center [174, 71] width 86 height 12
click at [174, 71] on div at bounding box center [174, 71] width 86 height 12
click at [175, 71] on div at bounding box center [174, 71] width 86 height 12
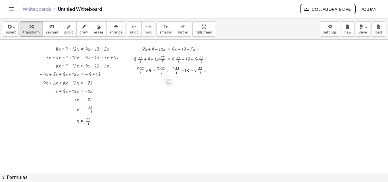
click at [196, 71] on div at bounding box center [174, 71] width 86 height 12
click at [197, 69] on div at bounding box center [174, 71] width 86 height 12
click at [178, 79] on div at bounding box center [174, 82] width 86 height 12
click at [163, 80] on div at bounding box center [174, 82] width 86 height 12
click at [145, 81] on div at bounding box center [174, 82] width 86 height 12
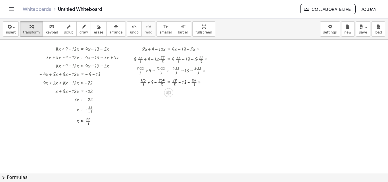
click at [142, 81] on div at bounding box center [174, 82] width 86 height 12
click at [144, 83] on div at bounding box center [174, 82] width 86 height 12
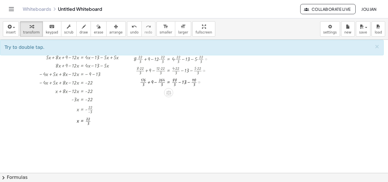
click at [153, 82] on div at bounding box center [174, 82] width 86 height 12
click at [156, 82] on div at bounding box center [174, 82] width 86 height 12
click at [179, 83] on div at bounding box center [174, 82] width 86 height 12
click at [174, 82] on div at bounding box center [174, 82] width 86 height 12
click at [195, 83] on div at bounding box center [174, 82] width 86 height 12
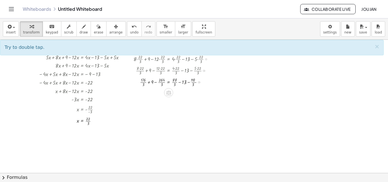
click at [192, 83] on div at bounding box center [174, 82] width 86 height 12
click at [141, 82] on div at bounding box center [174, 82] width 86 height 12
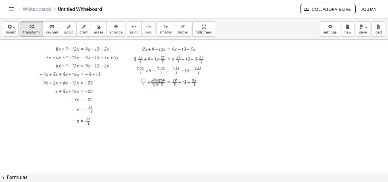
drag, startPoint x: 143, startPoint y: 82, endPoint x: 156, endPoint y: 82, distance: 13.1
click at [156, 82] on div at bounding box center [174, 82] width 86 height 12
click at [153, 94] on div at bounding box center [174, 94] width 86 height 12
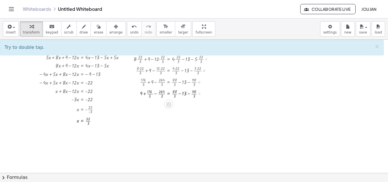
click at [155, 94] on div at bounding box center [174, 94] width 86 height 12
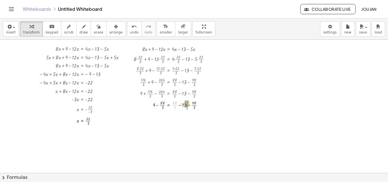
drag, startPoint x: 175, startPoint y: 105, endPoint x: 187, endPoint y: 104, distance: 12.0
click at [192, 116] on div at bounding box center [174, 117] width 86 height 12
click at [182, 128] on div at bounding box center [174, 129] width 86 height 12
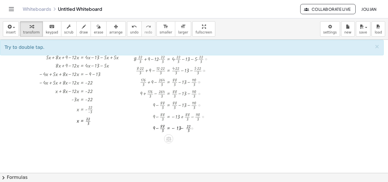
click at [182, 129] on div at bounding box center [174, 129] width 86 height 12
drag, startPoint x: 175, startPoint y: 128, endPoint x: 181, endPoint y: 127, distance: 6.5
click at [181, 127] on div at bounding box center [174, 129] width 86 height 12
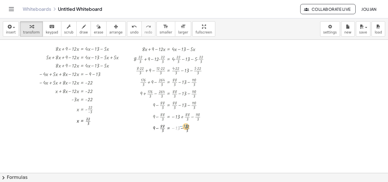
drag, startPoint x: 176, startPoint y: 128, endPoint x: 184, endPoint y: 126, distance: 8.5
click at [184, 126] on div at bounding box center [174, 129] width 86 height 12
drag, startPoint x: 154, startPoint y: 127, endPoint x: 158, endPoint y: 127, distance: 4.0
click at [158, 127] on div at bounding box center [174, 129] width 86 height 12
click at [157, 129] on div at bounding box center [174, 129] width 86 height 12
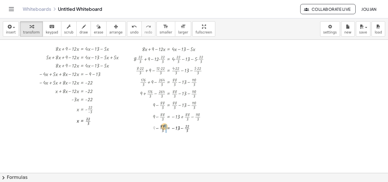
drag, startPoint x: 153, startPoint y: 129, endPoint x: 164, endPoint y: 127, distance: 10.7
click at [164, 127] on div at bounding box center [174, 129] width 86 height 12
click at [161, 137] on div at bounding box center [174, 140] width 86 height 12
click at [156, 140] on div at bounding box center [174, 140] width 86 height 12
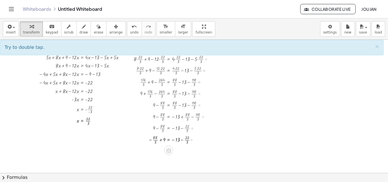
click at [161, 140] on div at bounding box center [174, 140] width 86 height 12
click at [162, 140] on div at bounding box center [174, 140] width 86 height 12
click at [161, 140] on div at bounding box center [174, 140] width 86 height 12
click at [184, 140] on div at bounding box center [174, 140] width 86 height 12
click at [181, 138] on div at bounding box center [174, 140] width 86 height 12
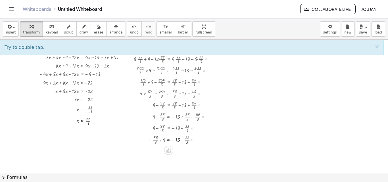
click at [172, 140] on div at bounding box center [174, 140] width 86 height 12
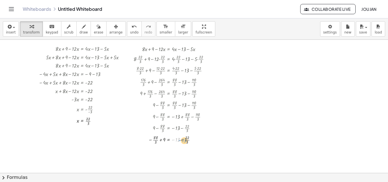
drag, startPoint x: 173, startPoint y: 139, endPoint x: 179, endPoint y: 140, distance: 6.0
click at [179, 140] on div at bounding box center [174, 140] width 86 height 12
drag, startPoint x: 168, startPoint y: 71, endPoint x: 109, endPoint y: 33, distance: 71.0
click at [109, 33] on span "arrange" at bounding box center [115, 32] width 13 height 4
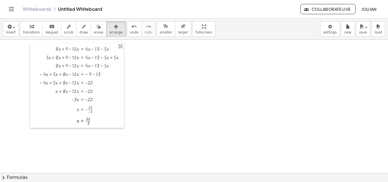
click at [157, 80] on div at bounding box center [194, 173] width 388 height 267
click at [155, 53] on div at bounding box center [194, 173] width 388 height 267
click at [109, 30] on button "arrange" at bounding box center [116, 28] width 20 height 15
click at [7, 27] on icon "button" at bounding box center [9, 26] width 5 height 7
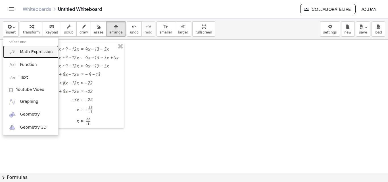
click at [34, 49] on link "Math Expression" at bounding box center [30, 51] width 55 height 13
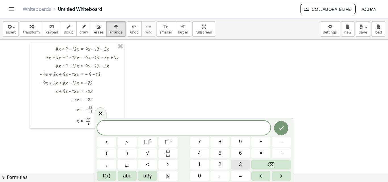
click at [234, 160] on button "3" at bounding box center [240, 165] width 19 height 10
click at [111, 142] on button "x" at bounding box center [106, 142] width 19 height 10
click at [266, 144] on button "+" at bounding box center [261, 142] width 19 height 10
click at [199, 161] on span "1" at bounding box center [199, 165] width 3 height 8
click at [205, 173] on button "0" at bounding box center [199, 176] width 19 height 10
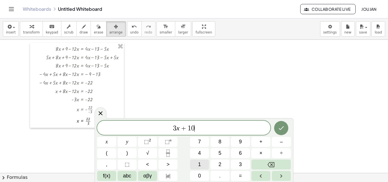
click at [201, 164] on span "1" at bounding box center [199, 165] width 3 height 8
click at [286, 141] on button "–" at bounding box center [281, 142] width 19 height 10
click at [203, 154] on button "4" at bounding box center [199, 153] width 19 height 10
click at [115, 139] on button "x" at bounding box center [106, 142] width 19 height 10
click at [279, 143] on button "–" at bounding box center [281, 142] width 19 height 10
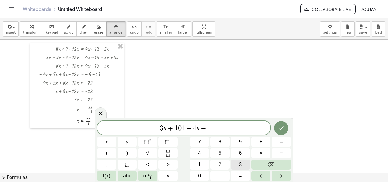
click at [240, 164] on span "3" at bounding box center [240, 165] width 3 height 8
click at [241, 164] on span "3" at bounding box center [240, 165] width 3 height 8
click at [241, 174] on span "=" at bounding box center [240, 176] width 3 height 8
click at [204, 161] on button "1" at bounding box center [199, 165] width 19 height 10
click at [204, 173] on button "0" at bounding box center [199, 176] width 19 height 10
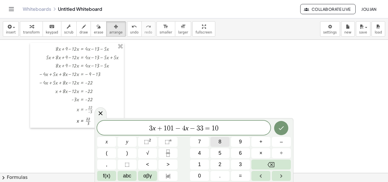
click at [224, 145] on button "8" at bounding box center [220, 142] width 19 height 10
click at [277, 143] on button "–" at bounding box center [281, 142] width 19 height 10
click at [199, 161] on button "1" at bounding box center [199, 165] width 19 height 10
click at [233, 151] on button "6" at bounding box center [240, 153] width 19 height 10
click at [106, 145] on span "x" at bounding box center [107, 142] width 2 height 8
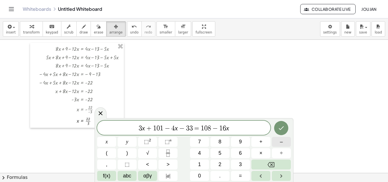
click at [288, 142] on button "–" at bounding box center [281, 142] width 19 height 10
click at [199, 164] on span "1" at bounding box center [199, 165] width 3 height 8
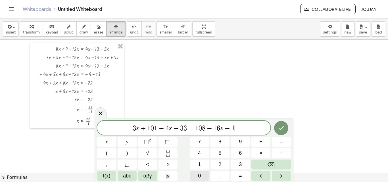
click at [198, 174] on button "0" at bounding box center [199, 176] width 19 height 10
click at [281, 129] on icon "Done" at bounding box center [281, 129] width 5 height 4
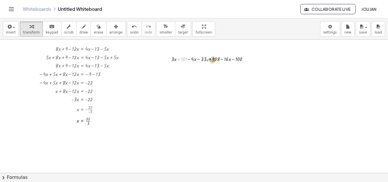
drag, startPoint x: 178, startPoint y: 60, endPoint x: 207, endPoint y: 61, distance: 28.7
click at [207, 61] on div at bounding box center [212, 59] width 86 height 9
drag, startPoint x: 237, startPoint y: 67, endPoint x: 178, endPoint y: 65, distance: 59.2
click at [178, 65] on div at bounding box center [219, 67] width 100 height 9
drag, startPoint x: 198, startPoint y: 68, endPoint x: 245, endPoint y: 69, distance: 46.6
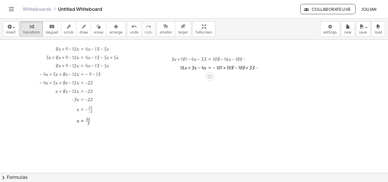
click at [226, 68] on div at bounding box center [218, 67] width 99 height 9
click at [216, 76] on div at bounding box center [218, 75] width 99 height 9
click at [222, 76] on div at bounding box center [218, 75] width 99 height 9
click at [200, 76] on div at bounding box center [218, 75] width 99 height 9
click at [202, 84] on div at bounding box center [218, 84] width 99 height 9
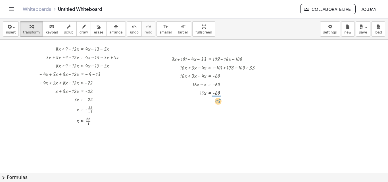
drag, startPoint x: 201, startPoint y: 92, endPoint x: 218, endPoint y: 101, distance: 18.7
click at [218, 102] on div at bounding box center [218, 103] width 99 height 12
click at [218, 103] on div at bounding box center [218, 103] width 99 height 12
drag, startPoint x: 246, startPoint y: 58, endPoint x: 277, endPoint y: 58, distance: 31.6
click at [277, 58] on div "+ · 8 · x + 9 − · 12 · x = + · 4 · x − 13 − · 5 · x + · 5 · x + · 8 · x + 9 − ·…" at bounding box center [194, 173] width 388 height 267
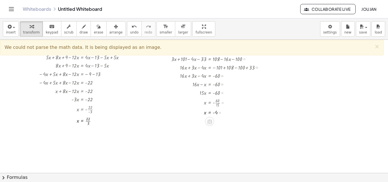
click at [245, 59] on div at bounding box center [245, 59] width 2 height 2
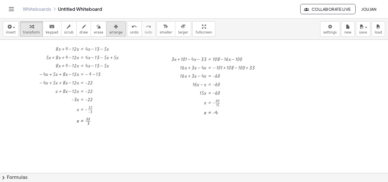
click at [114, 24] on icon "button" at bounding box center [116, 26] width 4 height 7
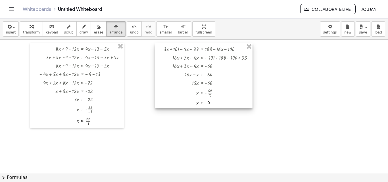
drag, startPoint x: 217, startPoint y: 71, endPoint x: 208, endPoint y: 61, distance: 13.3
click at [208, 61] on div at bounding box center [204, 75] width 98 height 65
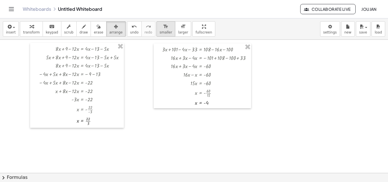
click at [160, 26] on div "format_size" at bounding box center [166, 26] width 13 height 7
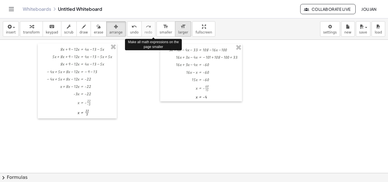
click at [175, 26] on button "format_size larger" at bounding box center [183, 28] width 16 height 15
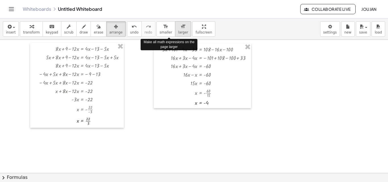
click at [175, 26] on button "format_size larger" at bounding box center [183, 28] width 16 height 15
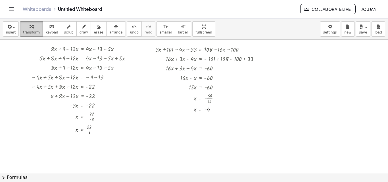
click at [35, 25] on div "button" at bounding box center [31, 26] width 17 height 7
drag, startPoint x: 241, startPoint y: 49, endPoint x: 336, endPoint y: 51, distance: 94.7
click at [336, 51] on div "+ · 8 · x + 9 − · 12 · x = + · 4 · x − 13 − · 5 · x + · 5 · x + · 8 · x + 9 − ·…" at bounding box center [194, 173] width 388 height 267
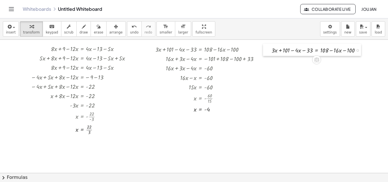
drag, startPoint x: 241, startPoint y: 48, endPoint x: 270, endPoint y: 49, distance: 28.7
click at [270, 49] on div at bounding box center [267, 50] width 9 height 12
click at [273, 82] on div at bounding box center [194, 173] width 388 height 267
drag, startPoint x: 205, startPoint y: 109, endPoint x: 273, endPoint y: 49, distance: 89.8
click at [268, 50] on div at bounding box center [316, 49] width 111 height 9
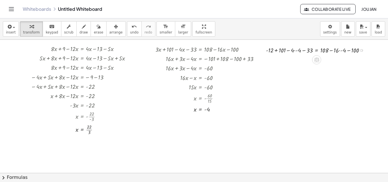
click at [294, 50] on div at bounding box center [317, 49] width 109 height 9
click at [295, 51] on div at bounding box center [317, 49] width 109 height 9
click at [341, 50] on div at bounding box center [319, 49] width 106 height 9
click at [279, 50] on div at bounding box center [317, 49] width 103 height 9
click at [295, 60] on div at bounding box center [317, 59] width 103 height 9
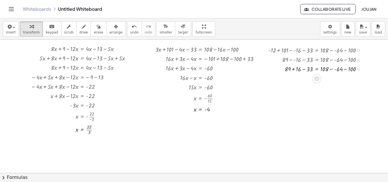
click at [306, 68] on div at bounding box center [317, 68] width 103 height 9
click at [329, 70] on div at bounding box center [317, 68] width 103 height 9
click at [331, 76] on div at bounding box center [317, 78] width 103 height 9
click at [345, 87] on div at bounding box center [317, 87] width 103 height 9
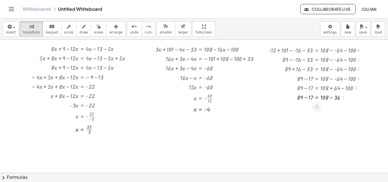
click at [303, 96] on div at bounding box center [317, 96] width 103 height 9
click at [306, 96] on div at bounding box center [317, 96] width 103 height 9
click at [331, 99] on div at bounding box center [317, 96] width 103 height 9
drag, startPoint x: 241, startPoint y: 48, endPoint x: 250, endPoint y: 47, distance: 9.5
click at [250, 47] on div at bounding box center [210, 48] width 114 height 9
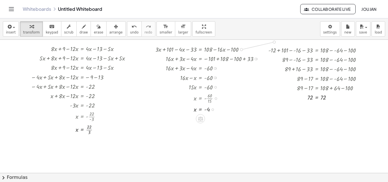
drag, startPoint x: 242, startPoint y: 49, endPoint x: 276, endPoint y: 42, distance: 34.7
click at [276, 42] on div "+ · 8 · x + 9 − · 12 · x = + · 4 · x − 13 − · 5 · x + · 5 · x + · 8 · x + 9 − ·…" at bounding box center [194, 173] width 388 height 267
click at [247, 45] on div at bounding box center [228, 45] width 99 height 9
click at [114, 26] on icon "button" at bounding box center [116, 26] width 4 height 7
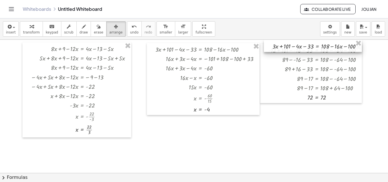
drag, startPoint x: 223, startPoint y: 50, endPoint x: 314, endPoint y: 41, distance: 91.7
click at [314, 41] on div at bounding box center [313, 46] width 98 height 12
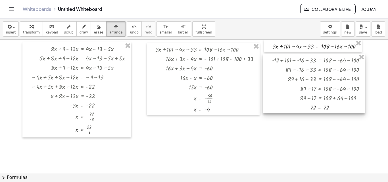
drag, startPoint x: 314, startPoint y: 78, endPoint x: 317, endPoint y: 88, distance: 10.4
click at [317, 88] on div at bounding box center [314, 83] width 102 height 59
click at [307, 125] on div at bounding box center [194, 173] width 388 height 267
click at [34, 25] on div "button" at bounding box center [31, 26] width 17 height 7
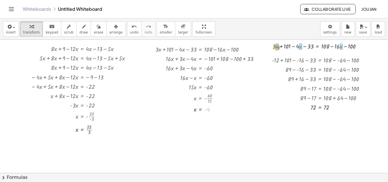
drag, startPoint x: 208, startPoint y: 110, endPoint x: 276, endPoint y: 46, distance: 93.1
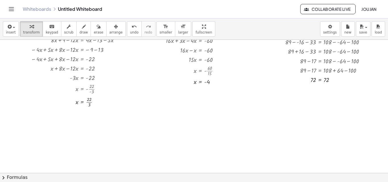
scroll to position [24, 0]
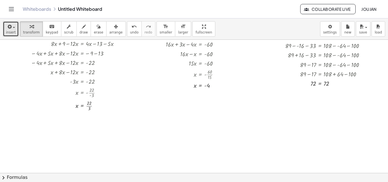
click at [4, 27] on button "insert" at bounding box center [11, 28] width 16 height 15
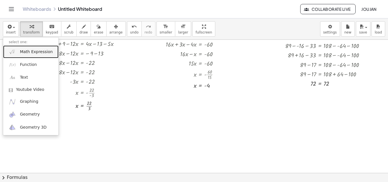
click at [35, 52] on span "Math Expression" at bounding box center [36, 52] width 33 height 6
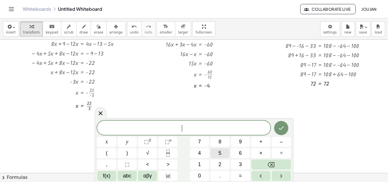
click at [221, 153] on span "5" at bounding box center [220, 154] width 3 height 8
click at [265, 163] on button "Backspace" at bounding box center [272, 165] width 40 height 10
click at [222, 156] on button "5" at bounding box center [220, 153] width 19 height 10
click at [110, 137] on button "x" at bounding box center [106, 142] width 19 height 10
click at [258, 142] on button "+" at bounding box center [261, 142] width 19 height 10
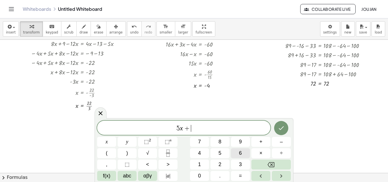
click at [236, 153] on button "6" at bounding box center [240, 153] width 19 height 10
click at [241, 178] on span "=" at bounding box center [240, 176] width 3 height 8
click at [204, 160] on button "1" at bounding box center [199, 165] width 19 height 10
click at [201, 170] on div "****** 5 x + 6 = 1 ​ x y ⬚ 2 ⬚ n 7 8 9 + – ( ) √ 4 5 6 × ÷ , ⬚ < > 1 2 3 f(x) a…" at bounding box center [194, 151] width 194 height 60
click at [200, 173] on span "0" at bounding box center [199, 176] width 3 height 8
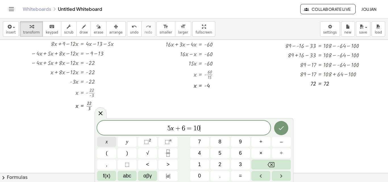
click at [113, 143] on button "x" at bounding box center [106, 142] width 19 height 10
click at [264, 145] on button "+" at bounding box center [261, 142] width 19 height 10
click at [217, 152] on button "5" at bounding box center [220, 153] width 19 height 10
click at [276, 127] on button "Done" at bounding box center [281, 128] width 14 height 14
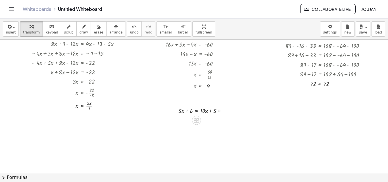
click at [199, 110] on div at bounding box center [202, 110] width 53 height 9
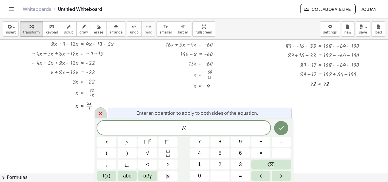
click at [100, 113] on icon at bounding box center [101, 113] width 4 height 4
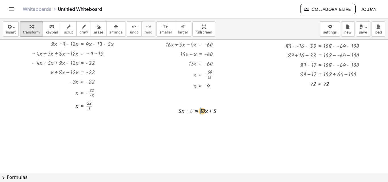
drag, startPoint x: 187, startPoint y: 110, endPoint x: 198, endPoint y: 110, distance: 10.8
click at [198, 110] on div at bounding box center [202, 110] width 53 height 9
drag, startPoint x: 210, startPoint y: 121, endPoint x: 177, endPoint y: 117, distance: 33.4
click at [177, 117] on div "+ · 5 · x + 6 = + · 10 · x + 5 + · 10 · x · 5 · x 6 = + · 10 · x + 5 −" at bounding box center [202, 115] width 65 height 22
drag, startPoint x: 212, startPoint y: 119, endPoint x: 212, endPoint y: 111, distance: 8.2
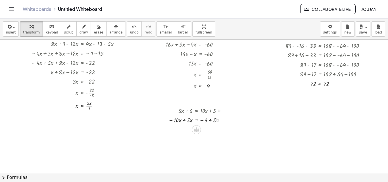
click at [197, 111] on div "+ · 5 · x + 6 = + · 10 · x + 5 · 5 · x = − 6 + · 10 · x + 5 · 5 · x 6 = · 10 · …" at bounding box center [197, 111] width 0 height 0
click at [209, 121] on div at bounding box center [197, 119] width 63 height 9
click at [184, 129] on div at bounding box center [197, 129] width 63 height 9
drag, startPoint x: 188, startPoint y: 139, endPoint x: 204, endPoint y: 144, distance: 16.3
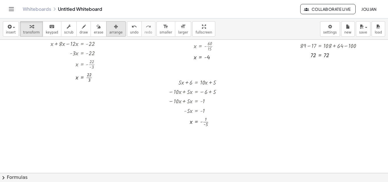
click at [113, 32] on button "arrange" at bounding box center [116, 28] width 20 height 15
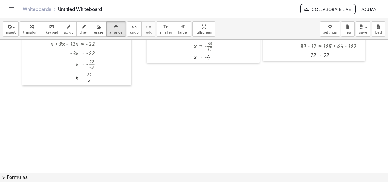
click at [167, 131] on div at bounding box center [194, 120] width 388 height 267
click at [3, 25] on button "insert" at bounding box center [11, 28] width 16 height 15
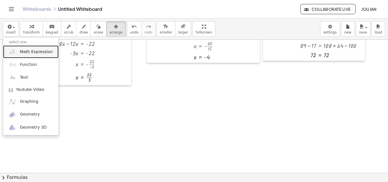
click at [31, 52] on span "Math Expression" at bounding box center [36, 52] width 33 height 6
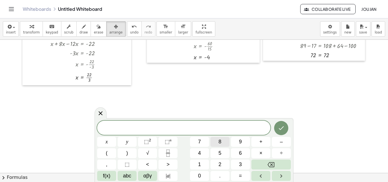
click at [222, 143] on button "8" at bounding box center [220, 142] width 19 height 10
click at [104, 138] on button "x" at bounding box center [106, 142] width 19 height 10
click at [273, 144] on button "–" at bounding box center [281, 142] width 19 height 10
click at [200, 154] on span "4" at bounding box center [199, 154] width 3 height 8
click at [267, 146] on button "+" at bounding box center [261, 142] width 19 height 10
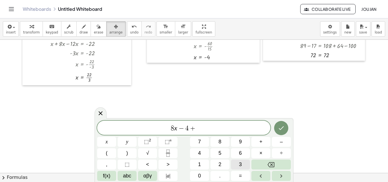
click at [235, 163] on button "3" at bounding box center [240, 165] width 19 height 10
click at [112, 139] on button "x" at bounding box center [106, 142] width 19 height 10
click at [241, 178] on span "=" at bounding box center [240, 176] width 3 height 8
click at [203, 141] on button "7" at bounding box center [199, 142] width 19 height 10
click at [109, 141] on button "x" at bounding box center [106, 142] width 19 height 10
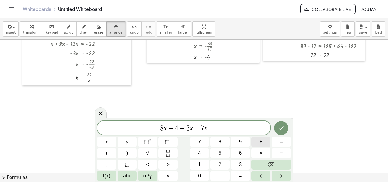
click at [258, 142] on button "+" at bounding box center [261, 142] width 19 height 10
click at [109, 141] on button "x" at bounding box center [106, 142] width 19 height 10
click at [267, 143] on button "+" at bounding box center [261, 142] width 19 height 10
click at [205, 160] on button "1" at bounding box center [199, 165] width 19 height 10
click at [204, 154] on button "4" at bounding box center [199, 153] width 19 height 10
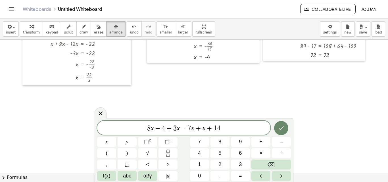
click at [279, 123] on button "Done" at bounding box center [281, 128] width 14 height 14
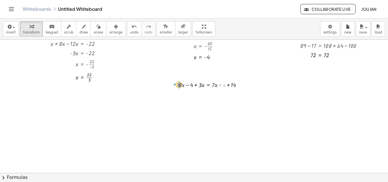
drag, startPoint x: 221, startPoint y: 85, endPoint x: 175, endPoint y: 84, distance: 45.8
click at [175, 84] on div "+ x + · 8 · x − 4 + · 3 · x = + · 7 · x + x + 14" at bounding box center [206, 84] width 72 height 12
drag, startPoint x: 188, startPoint y: 94, endPoint x: 207, endPoint y: 94, distance: 18.5
click at [207, 94] on div at bounding box center [205, 93] width 87 height 9
drag, startPoint x: 217, startPoint y: 95, endPoint x: 171, endPoint y: 97, distance: 46.1
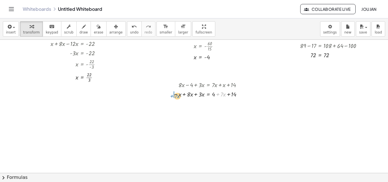
click at [171, 97] on div "+ · 8 · x − 4 + · 3 · x = + · 7 · x + x + 14 − x + · 8 · x − 4 + · 3 · x = + · …" at bounding box center [204, 89] width 78 height 22
click at [218, 93] on div at bounding box center [204, 93] width 89 height 9
click at [177, 105] on div at bounding box center [204, 103] width 89 height 9
drag, startPoint x: 185, startPoint y: 103, endPoint x: 190, endPoint y: 105, distance: 5.1
click at [186, 103] on div at bounding box center [204, 103] width 89 height 9
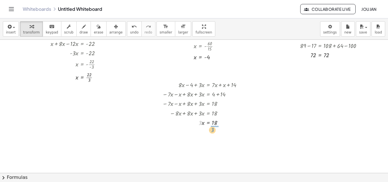
drag, startPoint x: 200, startPoint y: 122, endPoint x: 215, endPoint y: 129, distance: 16.4
click at [216, 133] on div at bounding box center [204, 133] width 89 height 13
click at [215, 134] on div at bounding box center [204, 133] width 89 height 13
drag, startPoint x: 239, startPoint y: 85, endPoint x: 285, endPoint y: 87, distance: 45.8
click at [285, 87] on div "+ · 8 · x + 9 − · 12 · x = + · 4 · x − 13 − · 5 · x + · 5 · x + · 8 · x + 9 − ·…" at bounding box center [194, 120] width 388 height 267
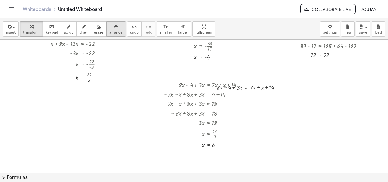
click at [109, 34] on span "arrange" at bounding box center [115, 32] width 13 height 4
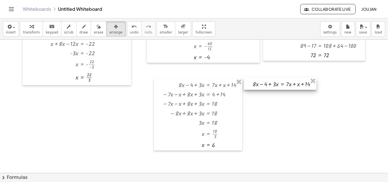
drag, startPoint x: 254, startPoint y: 89, endPoint x: 290, endPoint y: 86, distance: 36.5
click at [290, 86] on div at bounding box center [280, 84] width 72 height 12
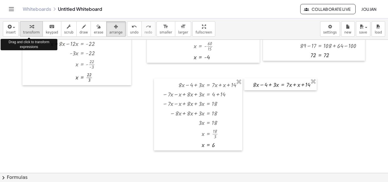
click at [30, 30] on icon "button" at bounding box center [32, 26] width 4 height 7
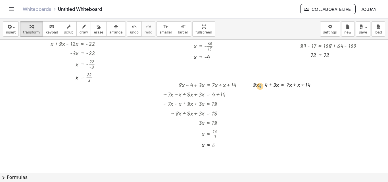
drag, startPoint x: 213, startPoint y: 143, endPoint x: 260, endPoint y: 84, distance: 75.3
drag, startPoint x: 213, startPoint y: 145, endPoint x: 258, endPoint y: 85, distance: 74.7
click at [254, 84] on div at bounding box center [286, 84] width 78 height 9
click at [276, 94] on div at bounding box center [286, 93] width 78 height 9
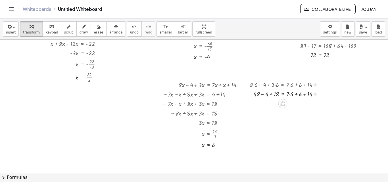
click at [291, 95] on div at bounding box center [286, 93] width 78 height 9
click at [293, 95] on div at bounding box center [286, 93] width 78 height 9
click at [300, 95] on div at bounding box center [286, 93] width 78 height 9
click at [271, 95] on div at bounding box center [286, 93] width 78 height 9
click at [270, 94] on div at bounding box center [286, 93] width 78 height 9
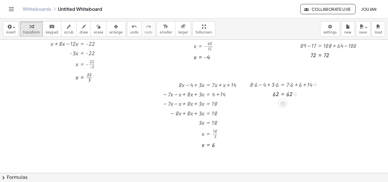
click at [296, 94] on div at bounding box center [295, 94] width 3 height 3
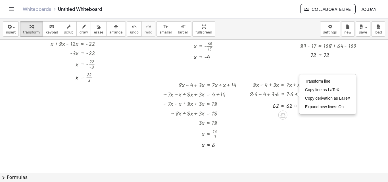
drag, startPoint x: 296, startPoint y: 94, endPoint x: 298, endPoint y: 108, distance: 14.1
click at [283, 106] on div "= 62 62 Transform line Copy line as LaTeX Copy derivation as LaTeX Expand new l…" at bounding box center [283, 106] width 0 height 0
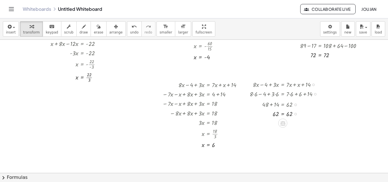
drag, startPoint x: 295, startPoint y: 103, endPoint x: 295, endPoint y: 117, distance: 13.9
click at [283, 114] on div "= 62 62 Transform line Copy line as LaTeX Copy derivation as LaTeX Expand new l…" at bounding box center [283, 114] width 0 height 0
drag, startPoint x: 295, startPoint y: 113, endPoint x: 295, endPoint y: 102, distance: 10.5
click at [283, 106] on div "= 62 62 Transform line Copy line as LaTeX Copy derivation as LaTeX Expand new l…" at bounding box center [283, 106] width 0 height 0
click at [314, 84] on div at bounding box center [313, 85] width 3 height 3
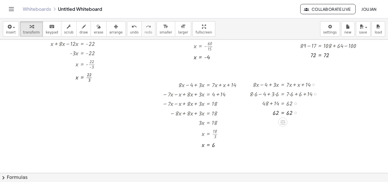
drag, startPoint x: 296, startPoint y: 104, endPoint x: 298, endPoint y: 115, distance: 11.9
click at [283, 113] on div "= 62 62 Transform line Copy line as LaTeX Copy derivation as LaTeX Expand new l…" at bounding box center [283, 113] width 0 height 0
drag, startPoint x: 295, startPoint y: 104, endPoint x: 297, endPoint y: 115, distance: 10.8
click at [283, 111] on div "+ 48 + 14 = 62" at bounding box center [283, 111] width 0 height 0
drag, startPoint x: 295, startPoint y: 103, endPoint x: 297, endPoint y: 114, distance: 11.2
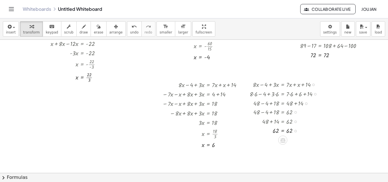
click at [283, 113] on div "+ 48 − 4 + 18 = 62" at bounding box center [283, 113] width 0 height 0
click at [297, 113] on div at bounding box center [296, 113] width 3 height 3
drag, startPoint x: 305, startPoint y: 103, endPoint x: 307, endPoint y: 113, distance: 10.1
click at [283, 112] on div "+ 48 − 4 + 18 = + 48 + 14" at bounding box center [283, 112] width 0 height 0
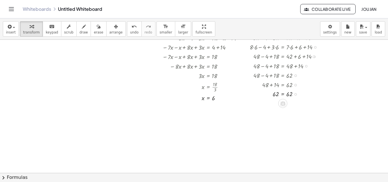
scroll to position [85, 0]
